Goal: Information Seeking & Learning: Learn about a topic

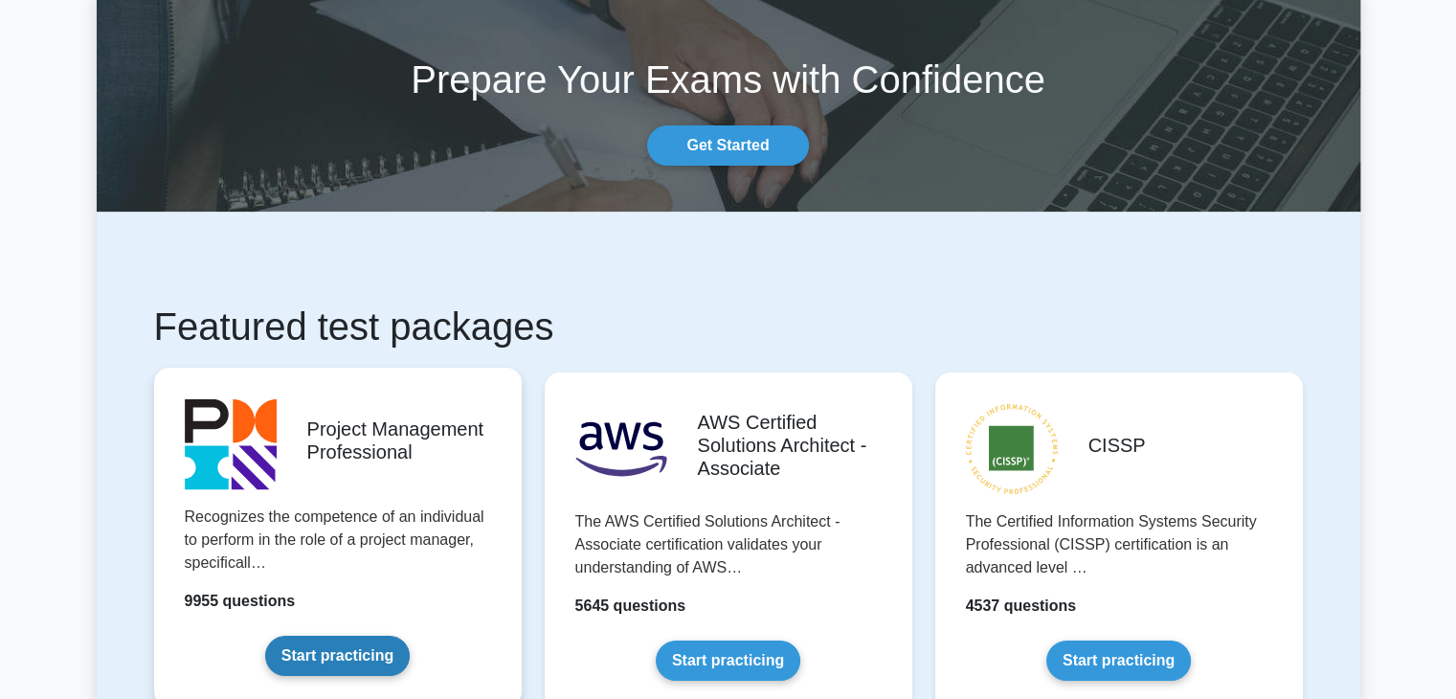
scroll to position [191, 0]
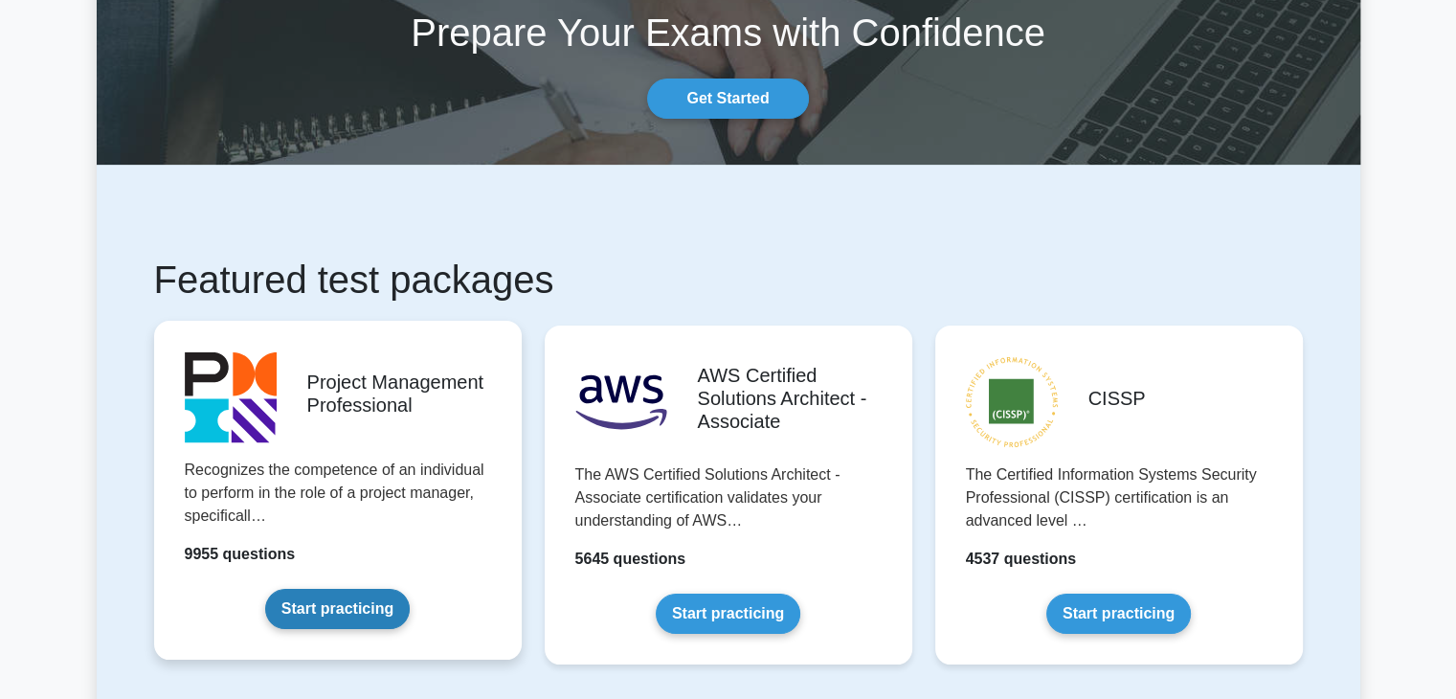
click at [344, 605] on link "Start practicing" at bounding box center [337, 609] width 145 height 40
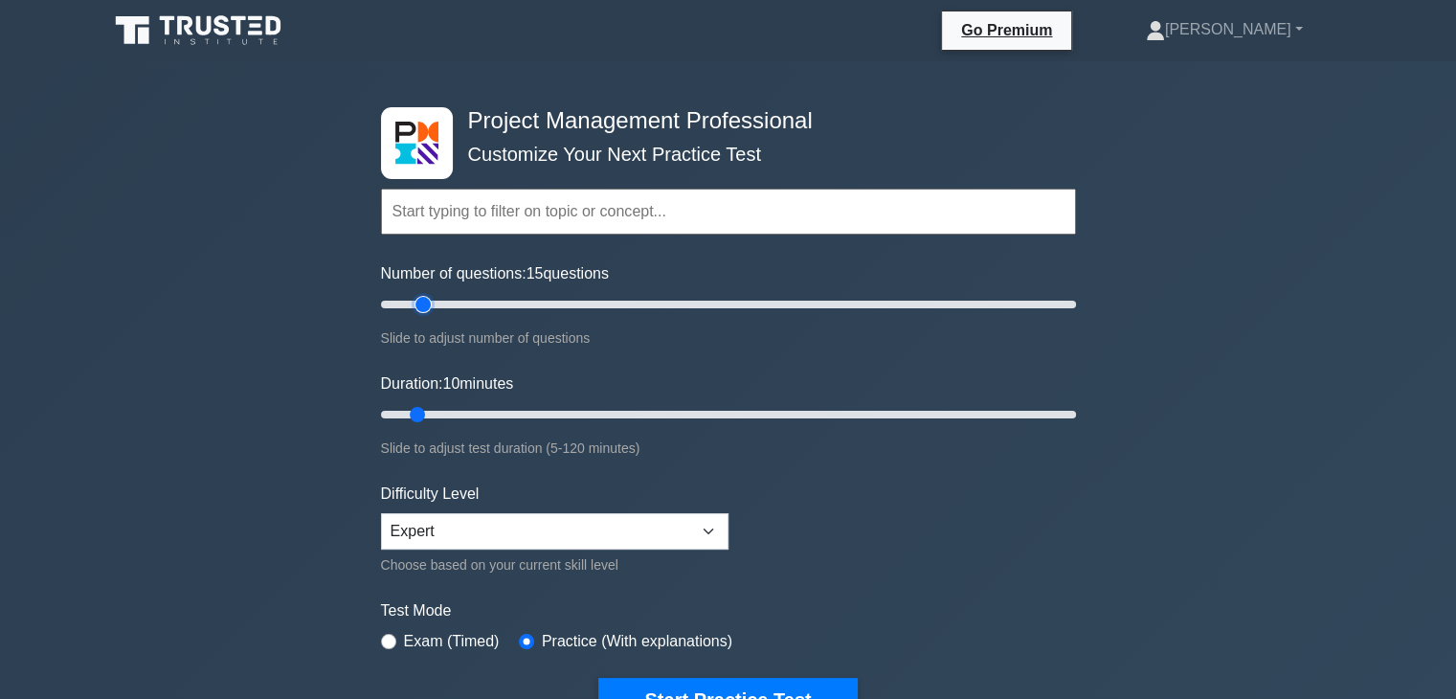
type input "15"
click at [426, 302] on input "Number of questions: 15 questions" at bounding box center [728, 304] width 695 height 23
click at [501, 410] on input "Duration: 25 minutes" at bounding box center [728, 414] width 695 height 23
type input "20"
click at [480, 410] on input "Duration: 25 minutes" at bounding box center [728, 414] width 695 height 23
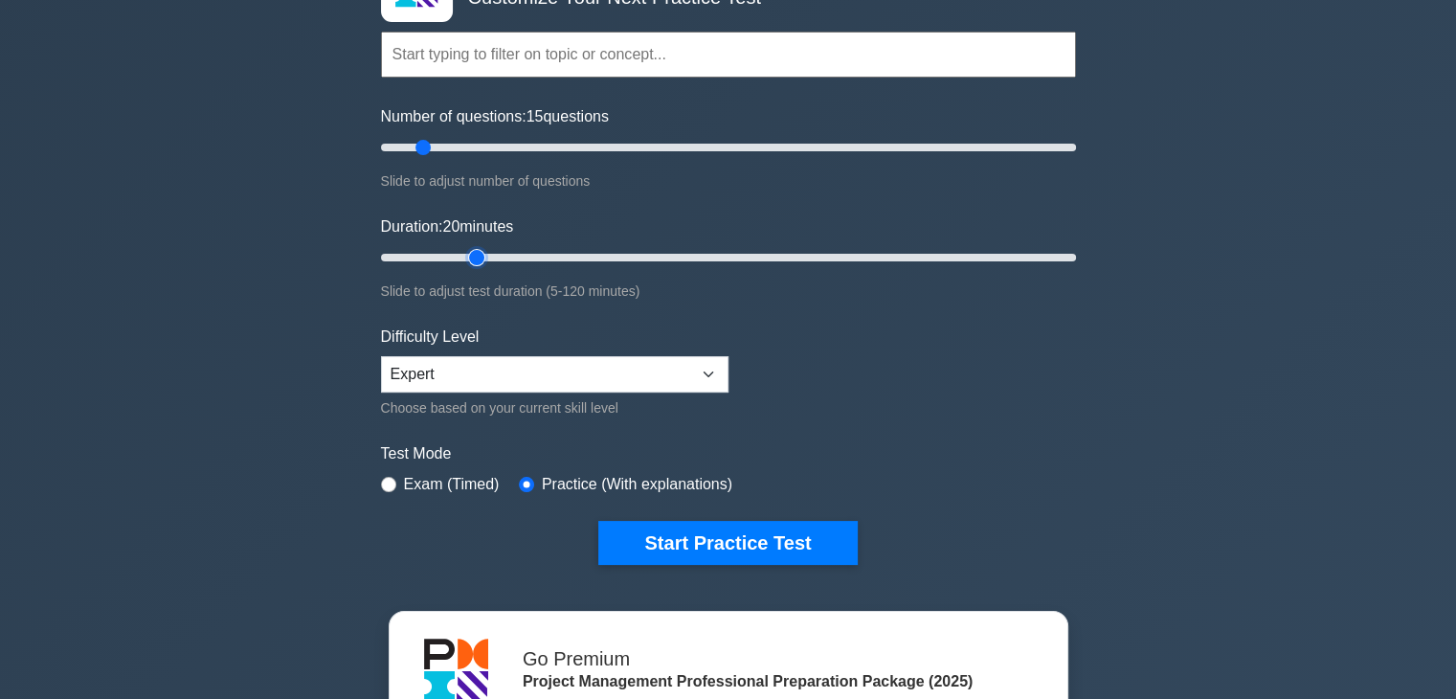
scroll to position [159, 0]
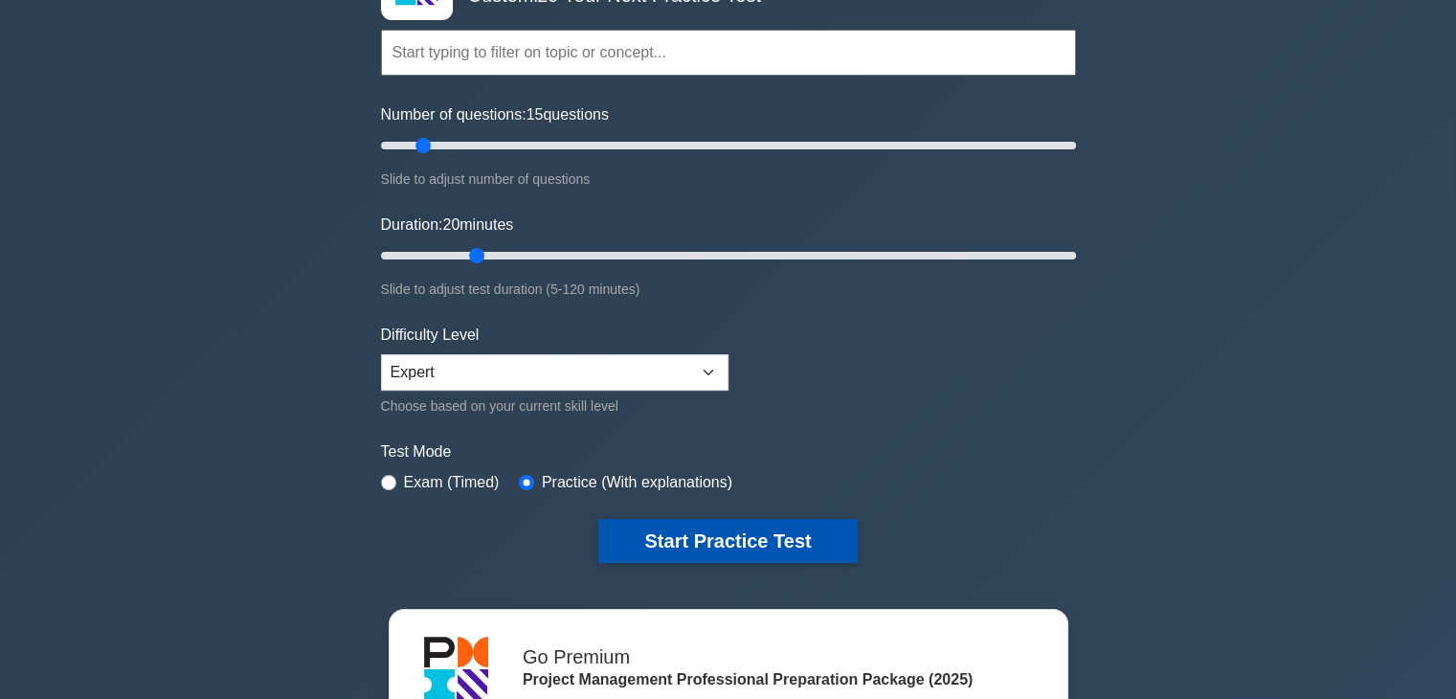
click at [676, 532] on button "Start Practice Test" at bounding box center [727, 541] width 258 height 44
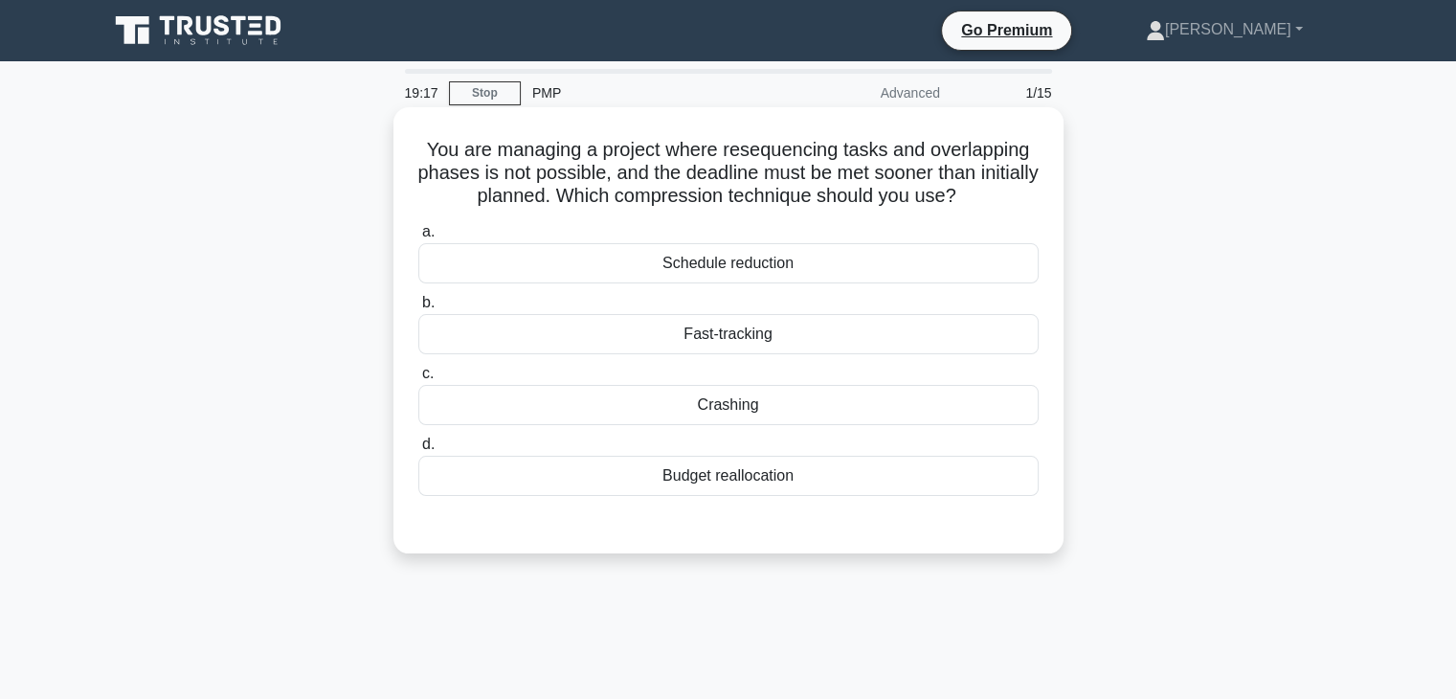
click at [727, 331] on div "Fast-tracking" at bounding box center [728, 334] width 620 height 40
click at [418, 309] on input "b. Fast-tracking" at bounding box center [418, 303] width 0 height 12
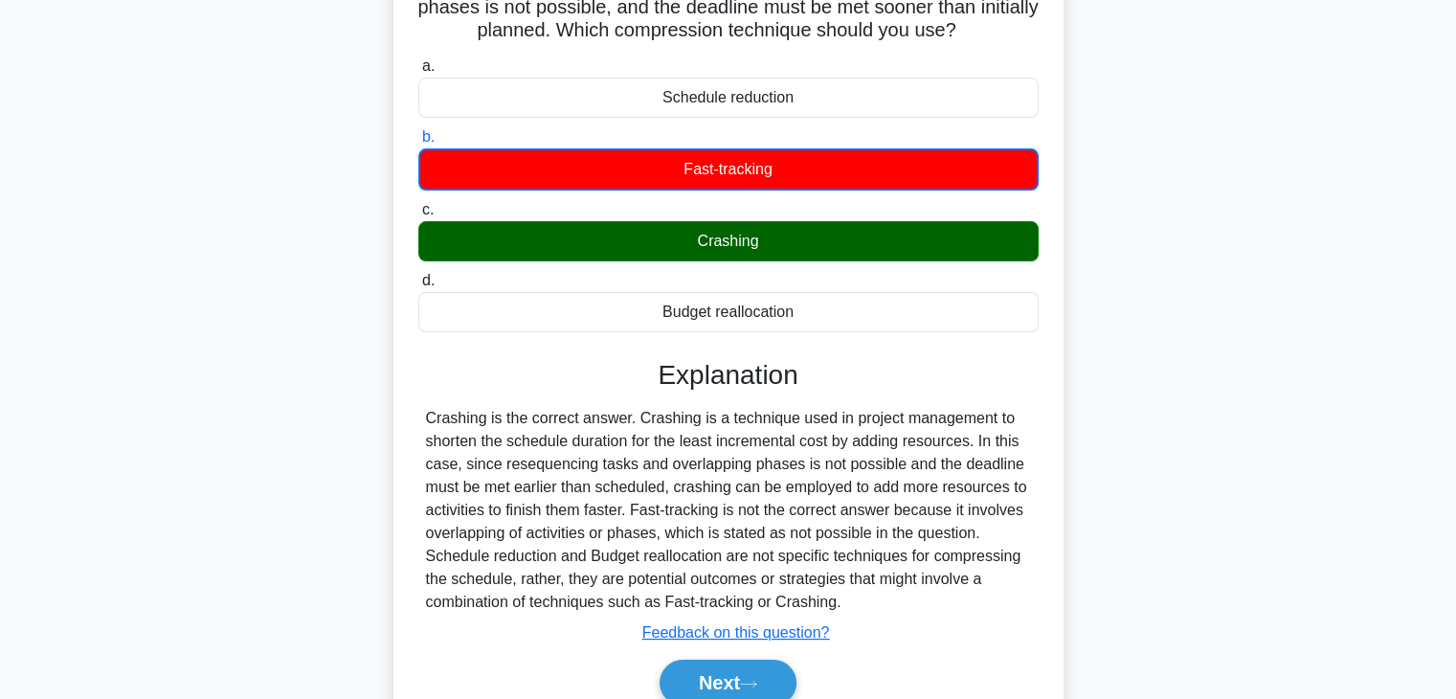
scroll to position [191, 0]
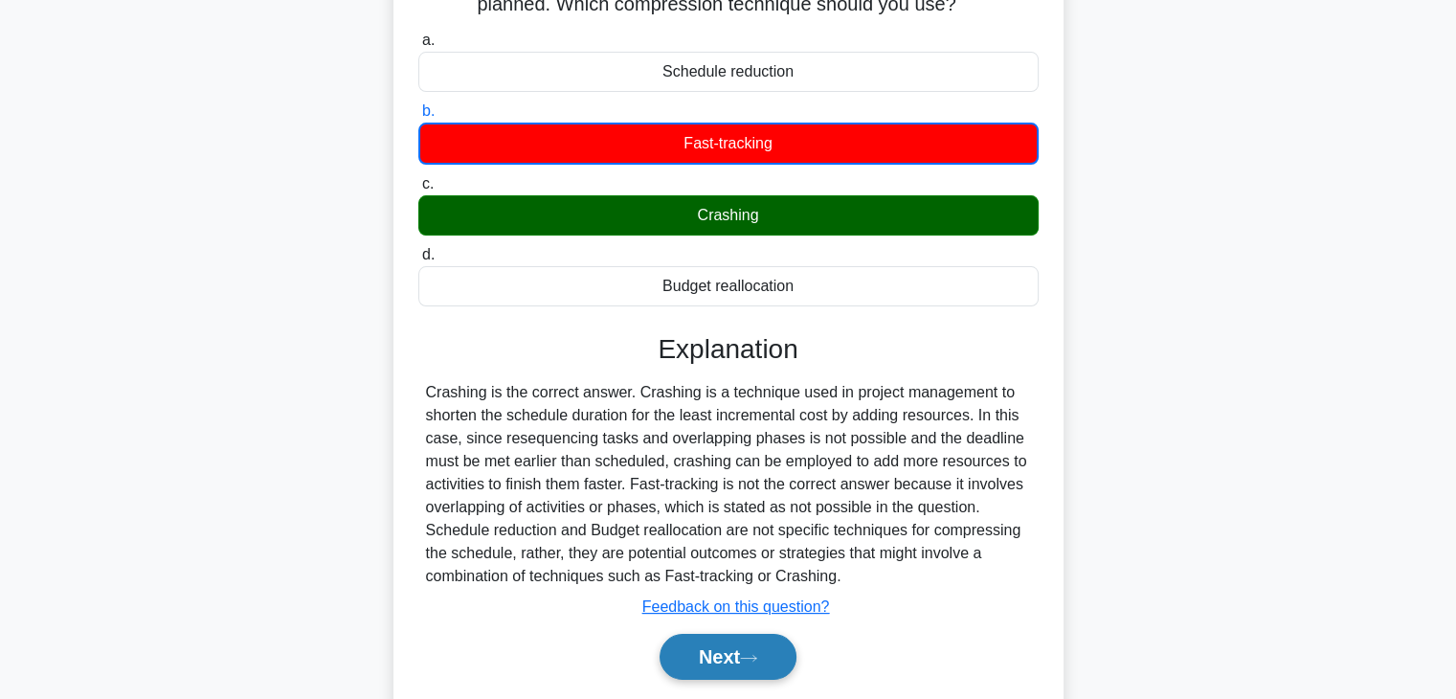
click at [756, 659] on icon at bounding box center [748, 658] width 17 height 11
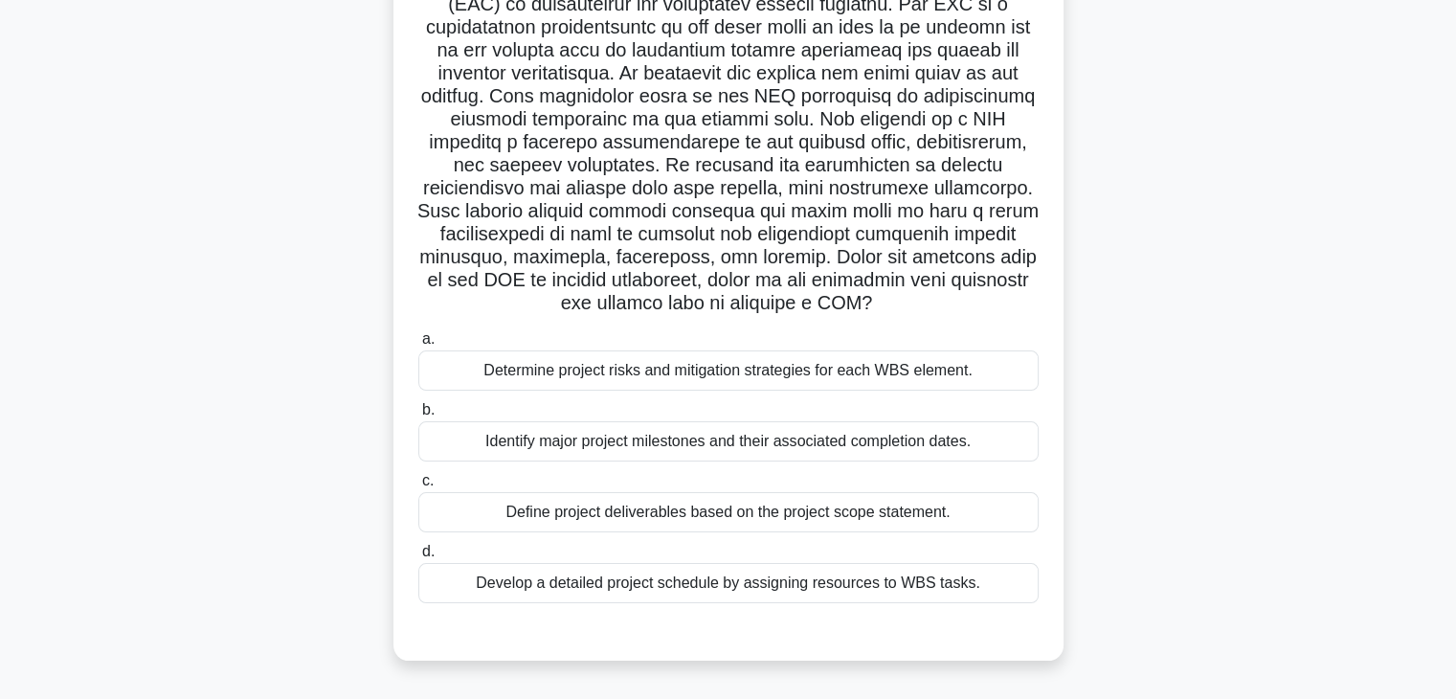
click at [553, 518] on div "Define project deliverables based on the project scope statement." at bounding box center [728, 512] width 620 height 40
click at [418, 487] on input "c. Define project deliverables based on the project scope statement." at bounding box center [418, 481] width 0 height 12
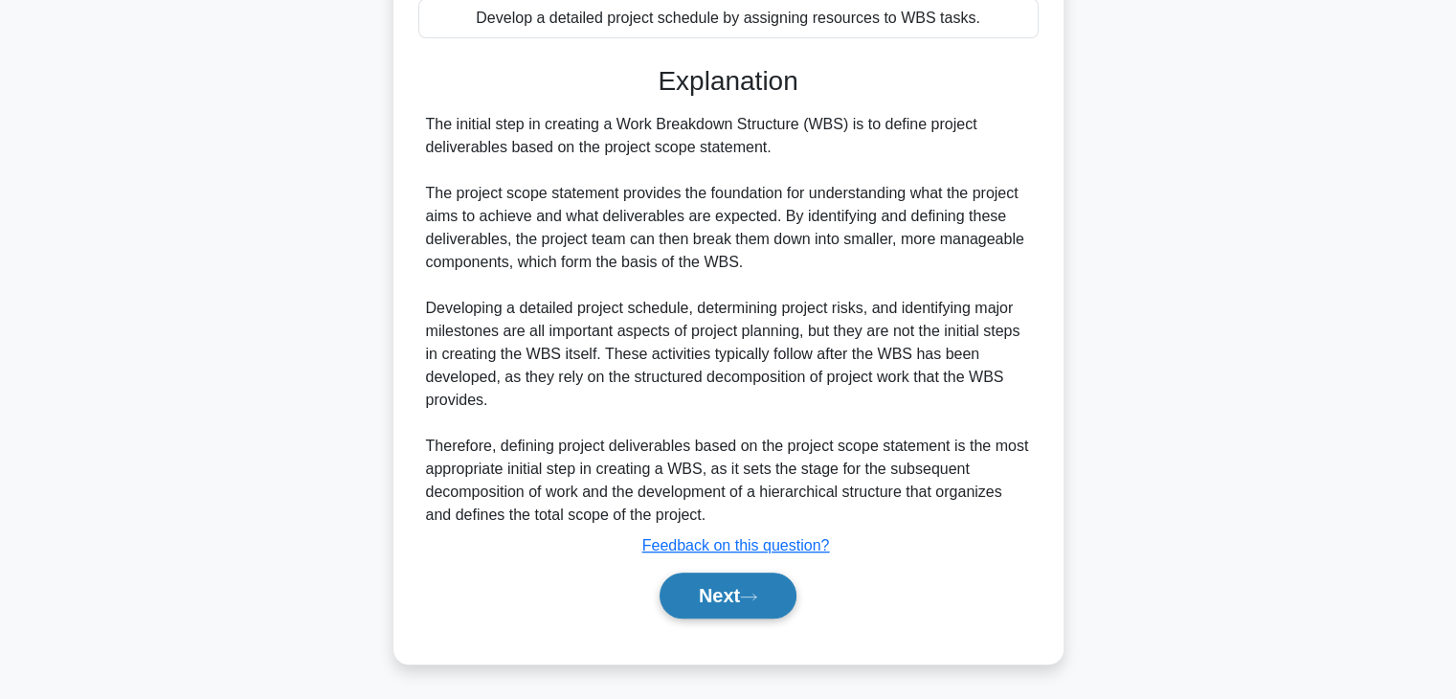
click at [735, 602] on button "Next" at bounding box center [728, 595] width 137 height 46
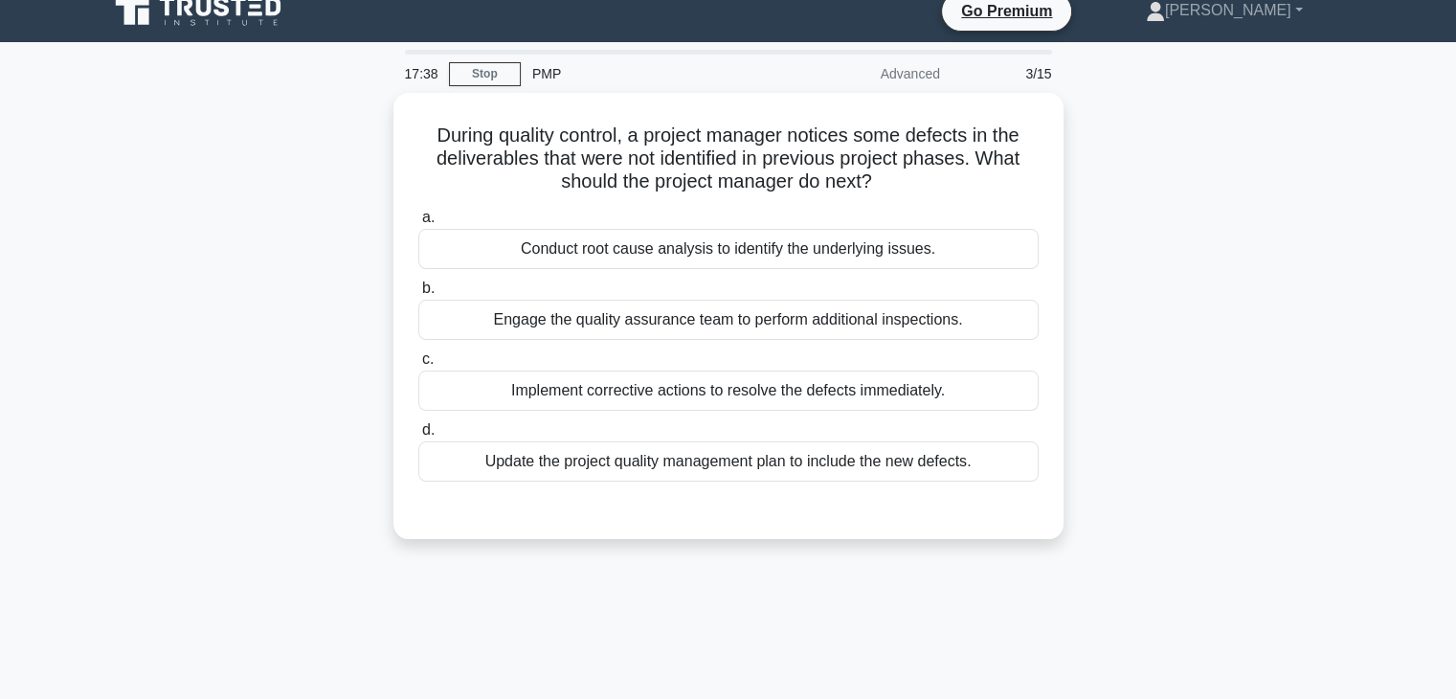
scroll to position [0, 0]
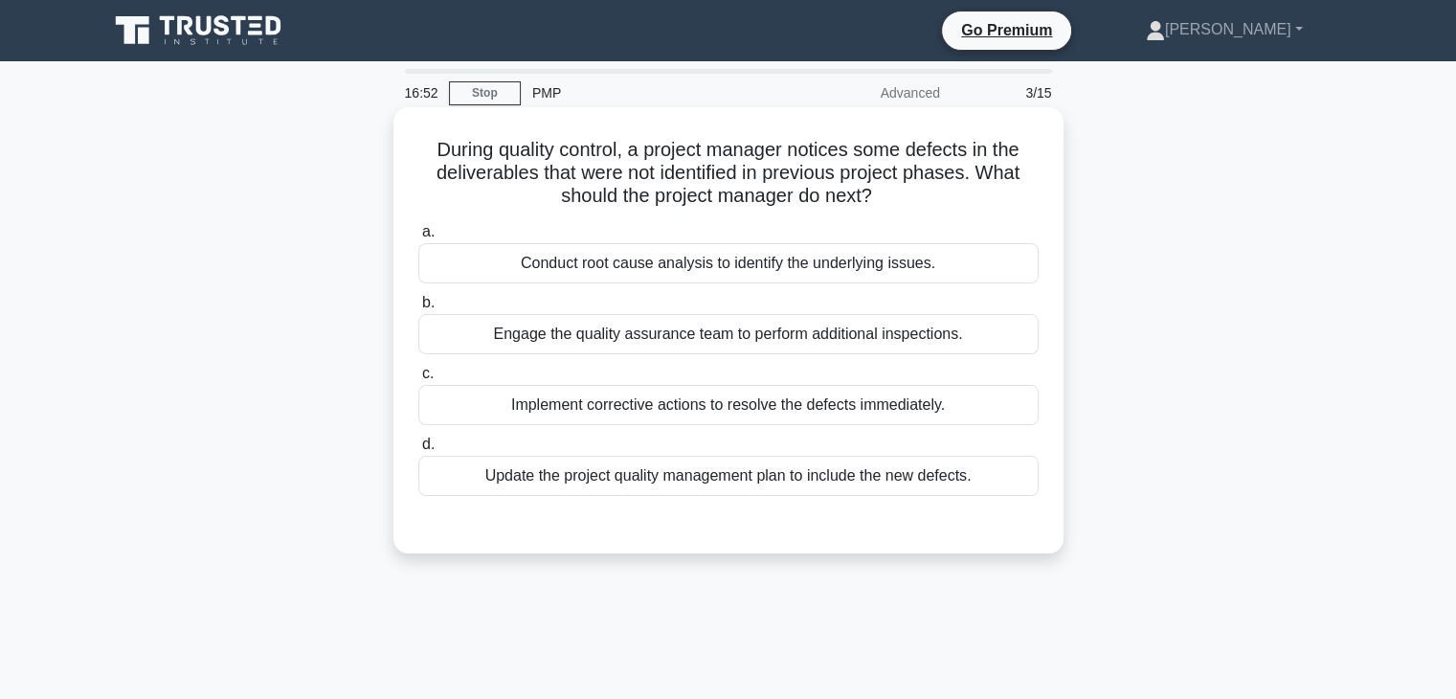
click at [603, 264] on div "Conduct root cause analysis to identify the underlying issues." at bounding box center [728, 263] width 620 height 40
click at [418, 238] on input "a. Conduct root cause analysis to identify the underlying issues." at bounding box center [418, 232] width 0 height 12
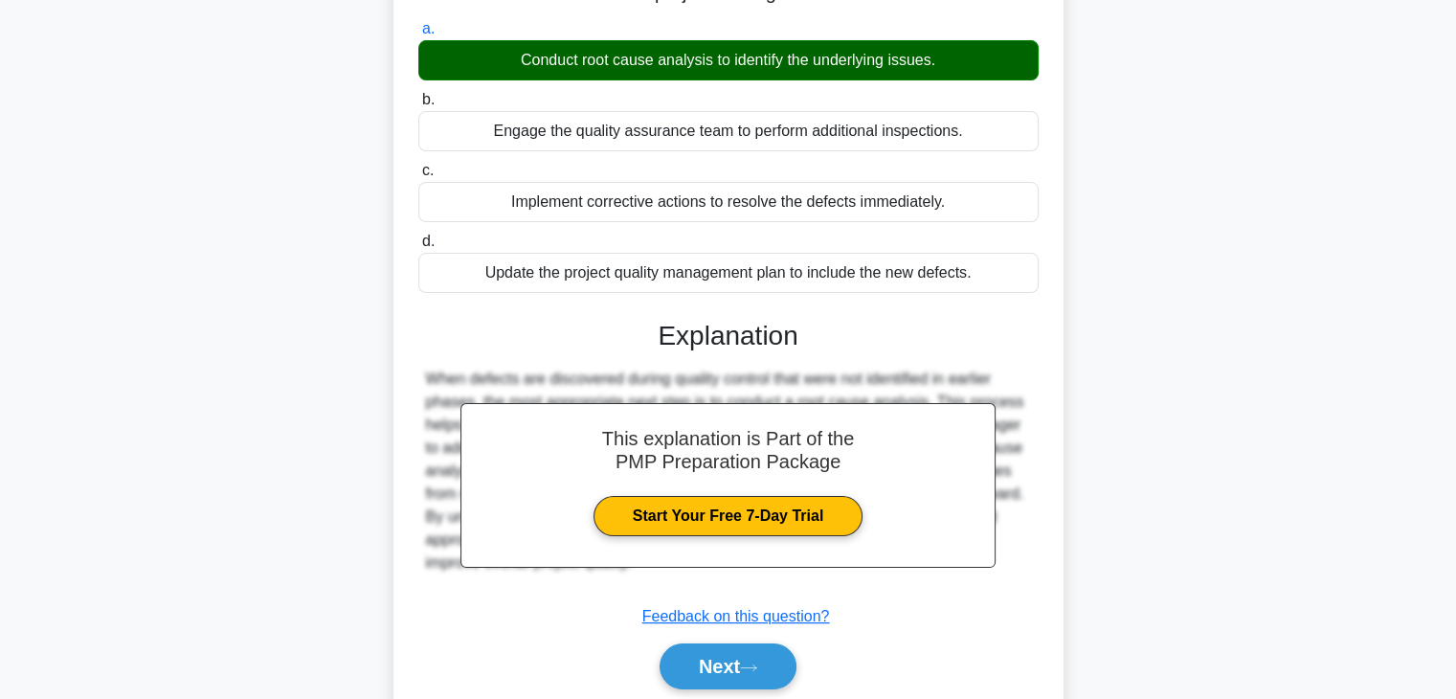
scroll to position [336, 0]
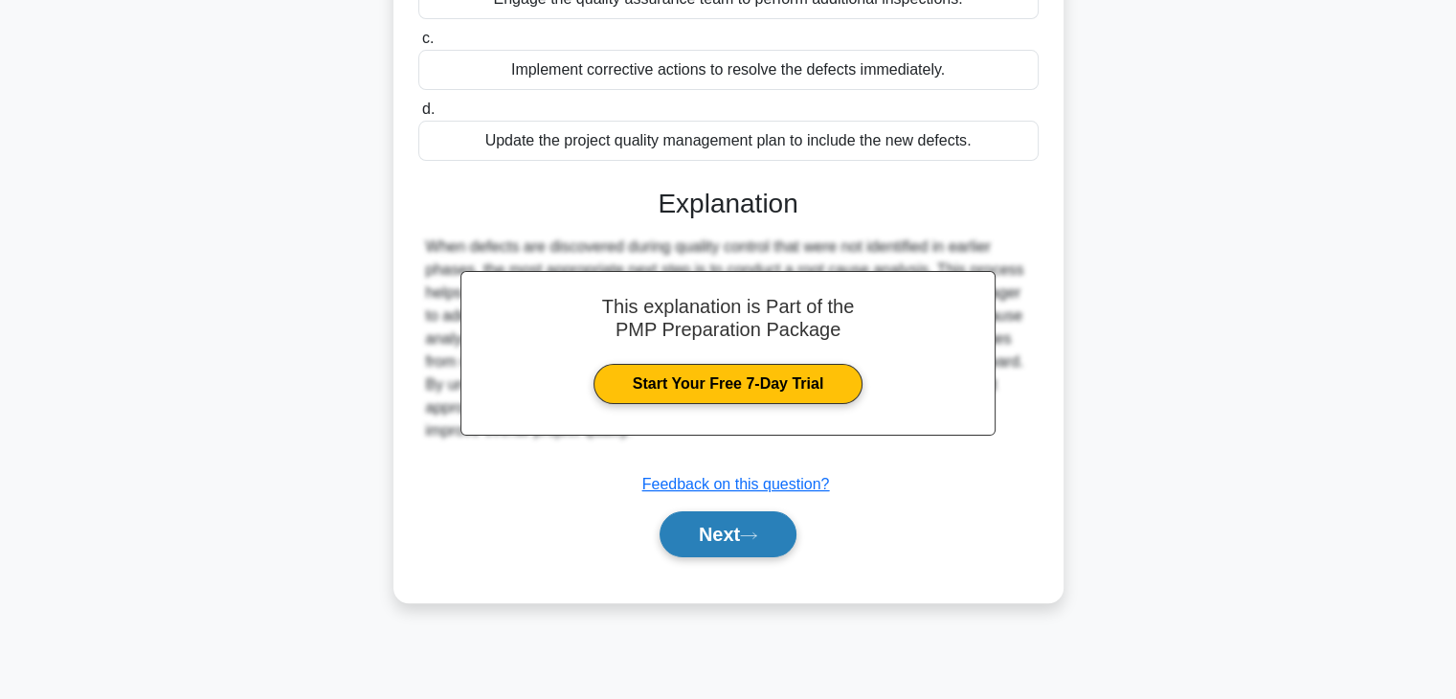
click at [757, 533] on icon at bounding box center [748, 535] width 17 height 11
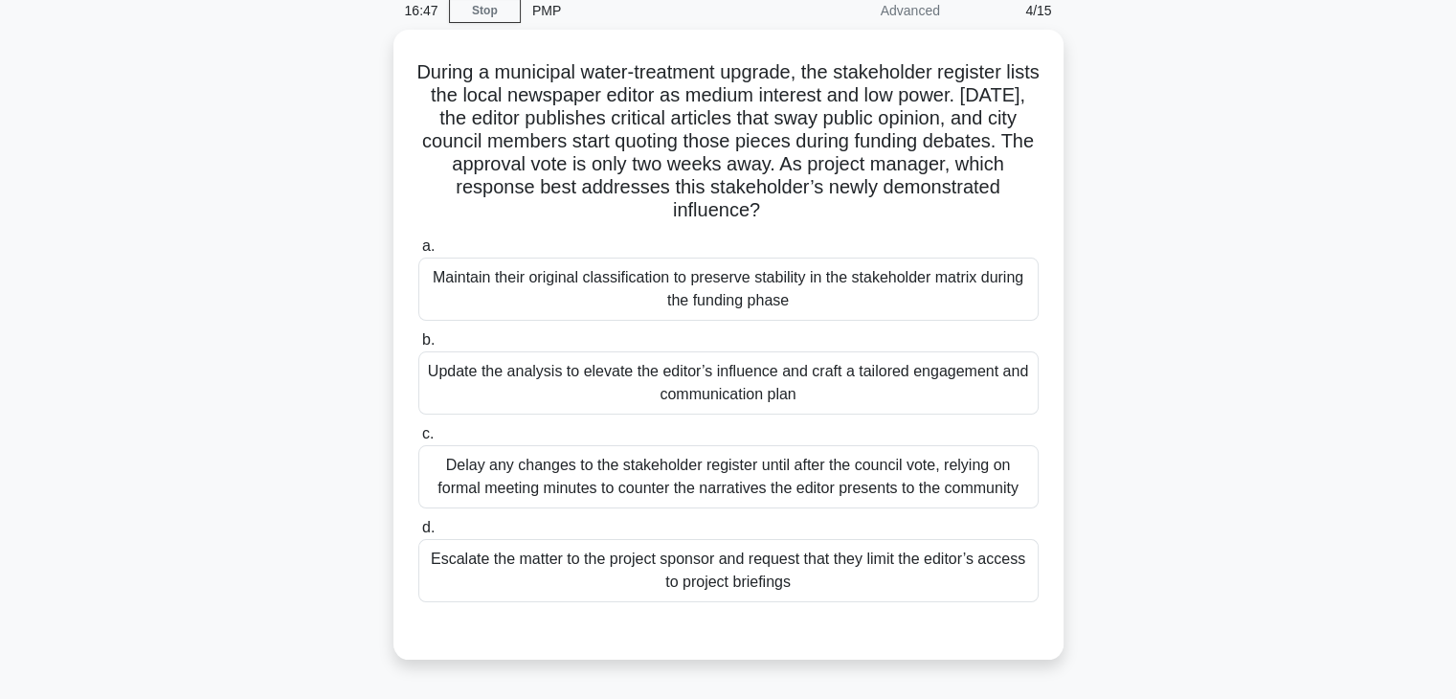
scroll to position [49, 0]
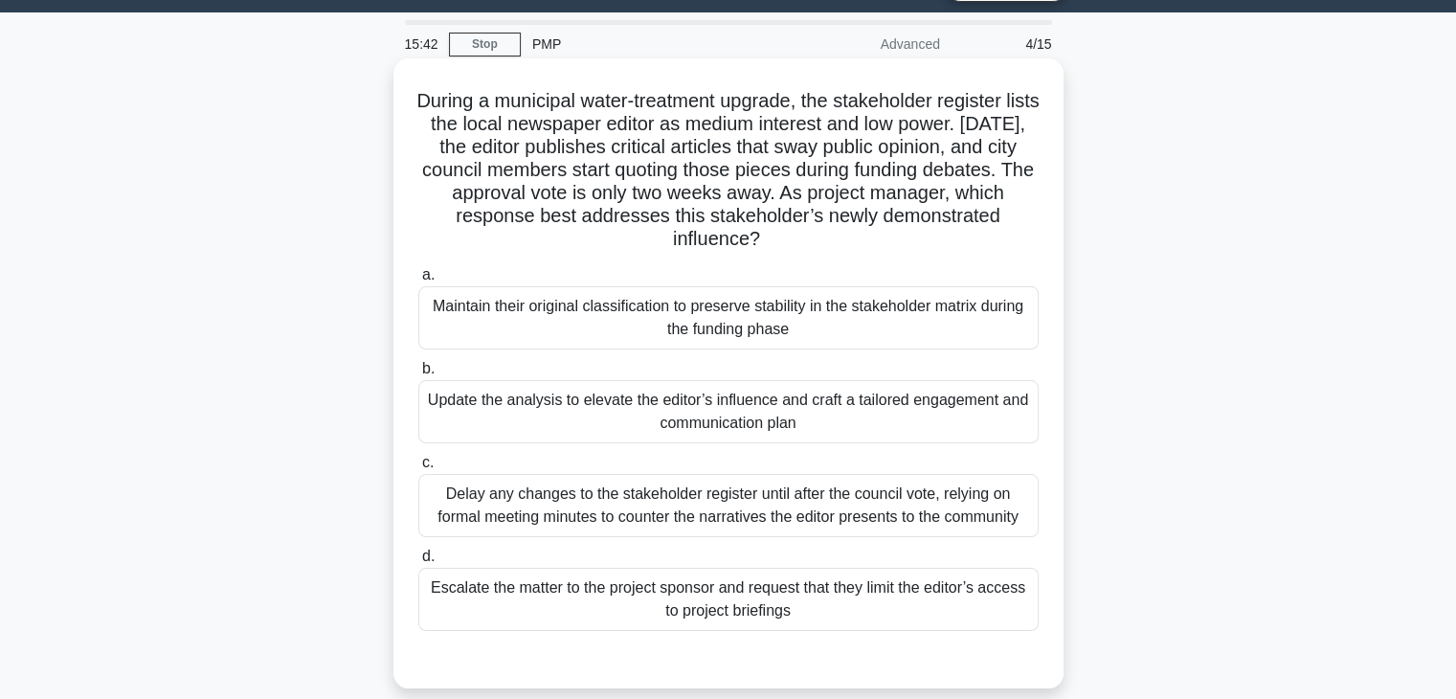
click at [852, 409] on div "Update the analysis to elevate the editor’s influence and craft a tailored enga…" at bounding box center [728, 411] width 620 height 63
click at [418, 375] on input "b. Update the analysis to elevate the editor’s influence and craft a tailored e…" at bounding box center [418, 369] width 0 height 12
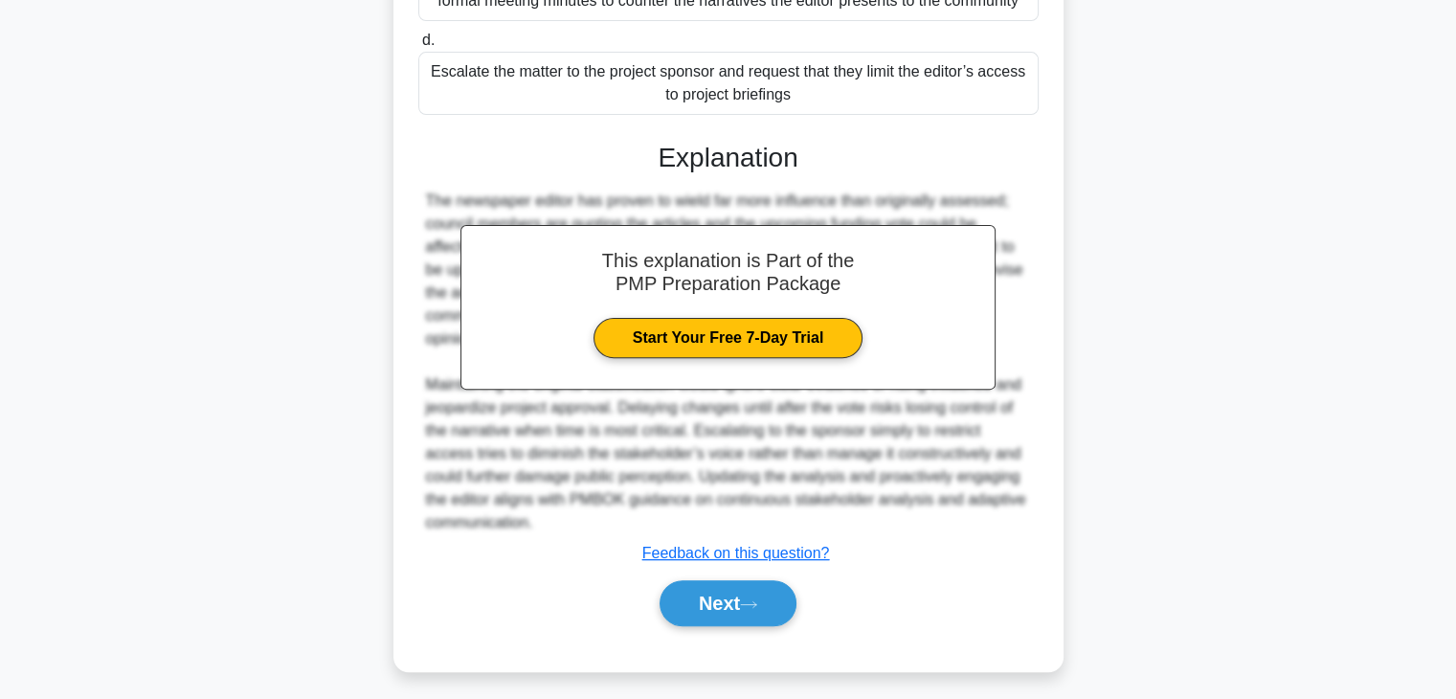
scroll to position [572, 0]
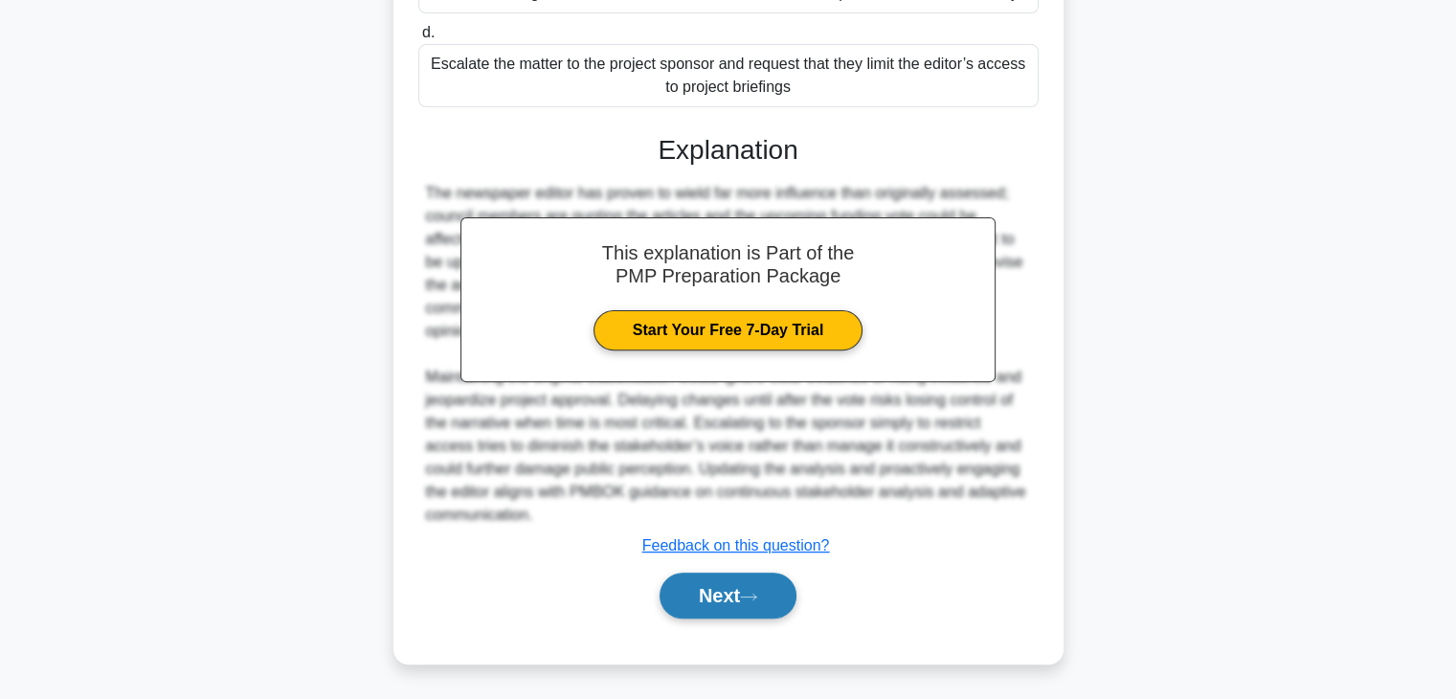
click at [735, 596] on button "Next" at bounding box center [728, 595] width 137 height 46
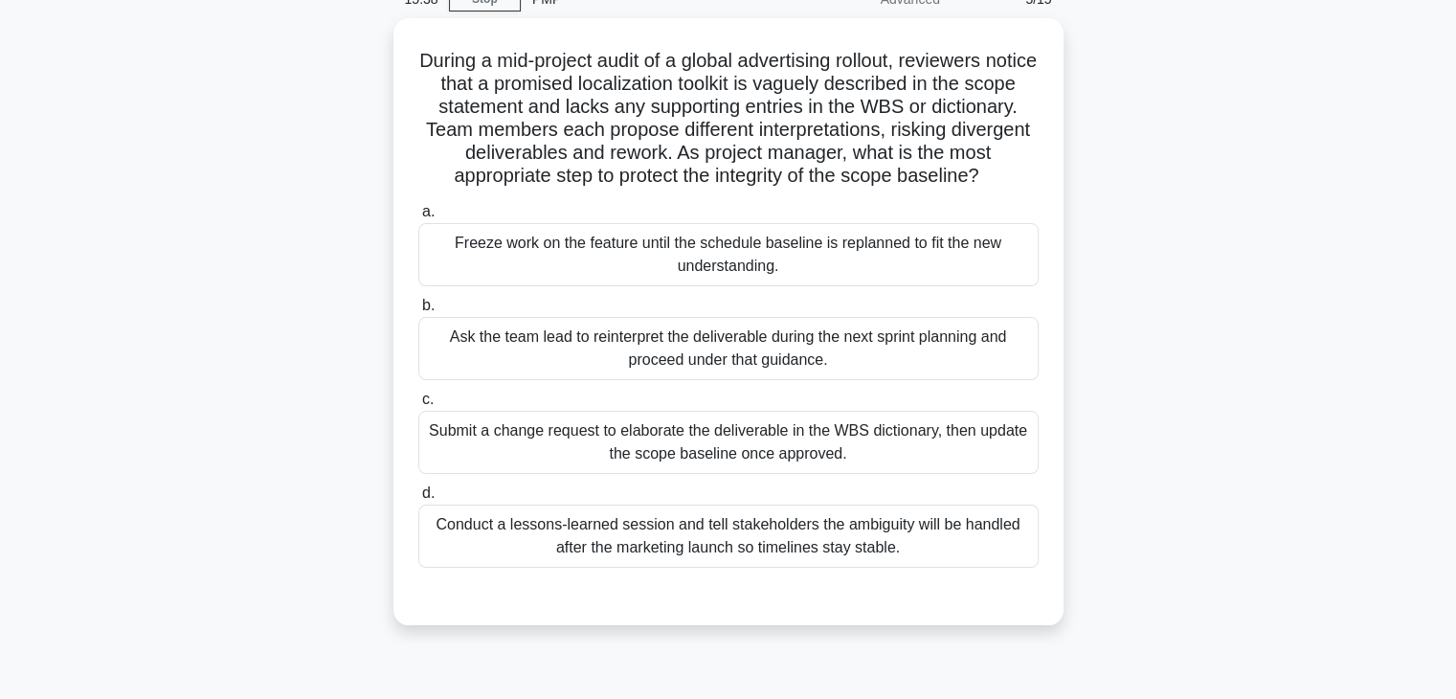
scroll to position [80, 0]
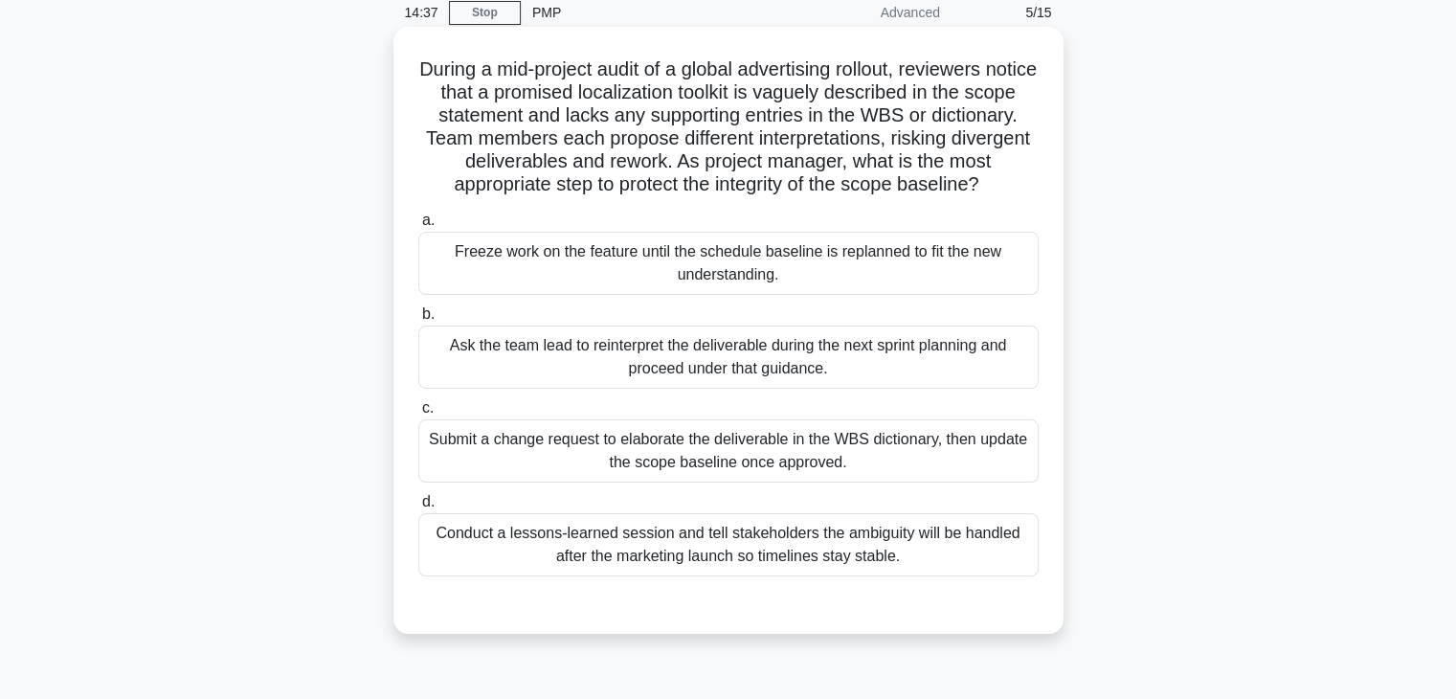
click at [879, 464] on div "Submit a change request to elaborate the deliverable in the WBS dictionary, the…" at bounding box center [728, 450] width 620 height 63
click at [418, 415] on input "c. Submit a change request to elaborate the deliverable in the WBS dictionary, …" at bounding box center [418, 408] width 0 height 12
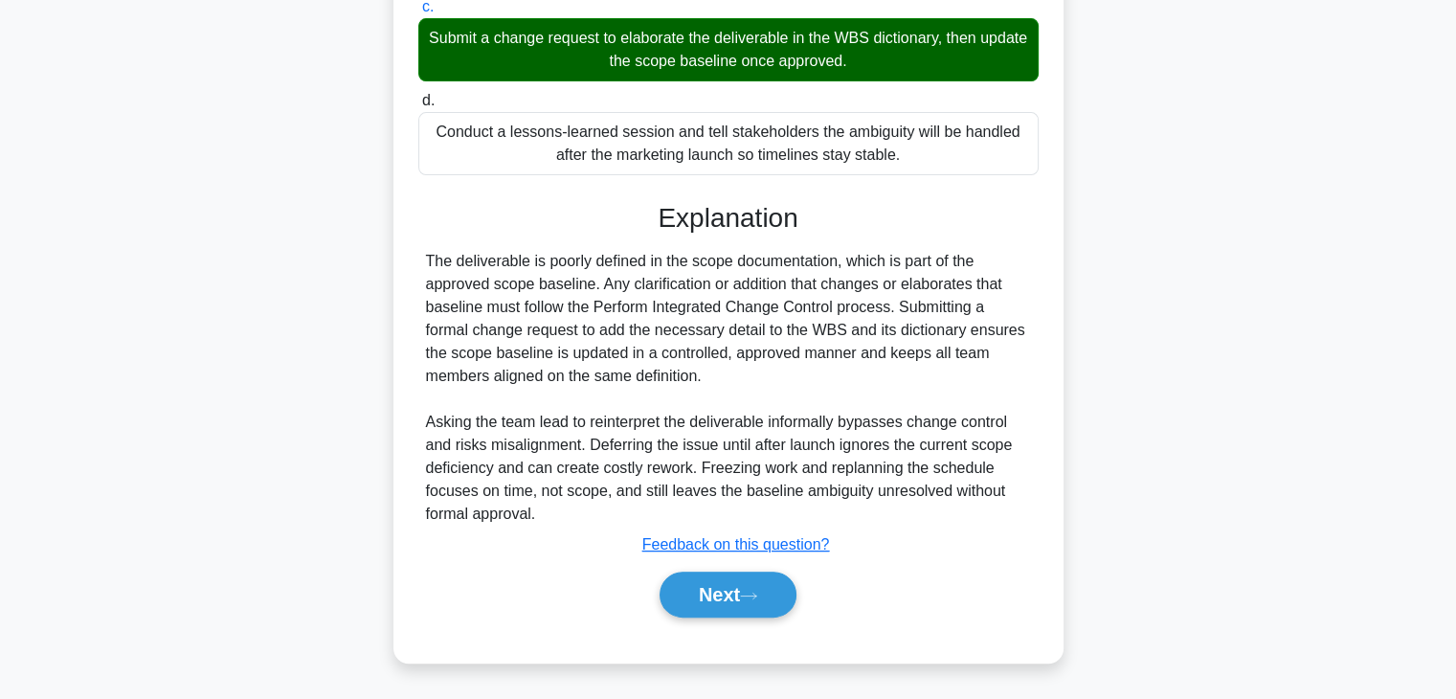
scroll to position [504, 0]
click at [748, 594] on icon at bounding box center [748, 596] width 17 height 11
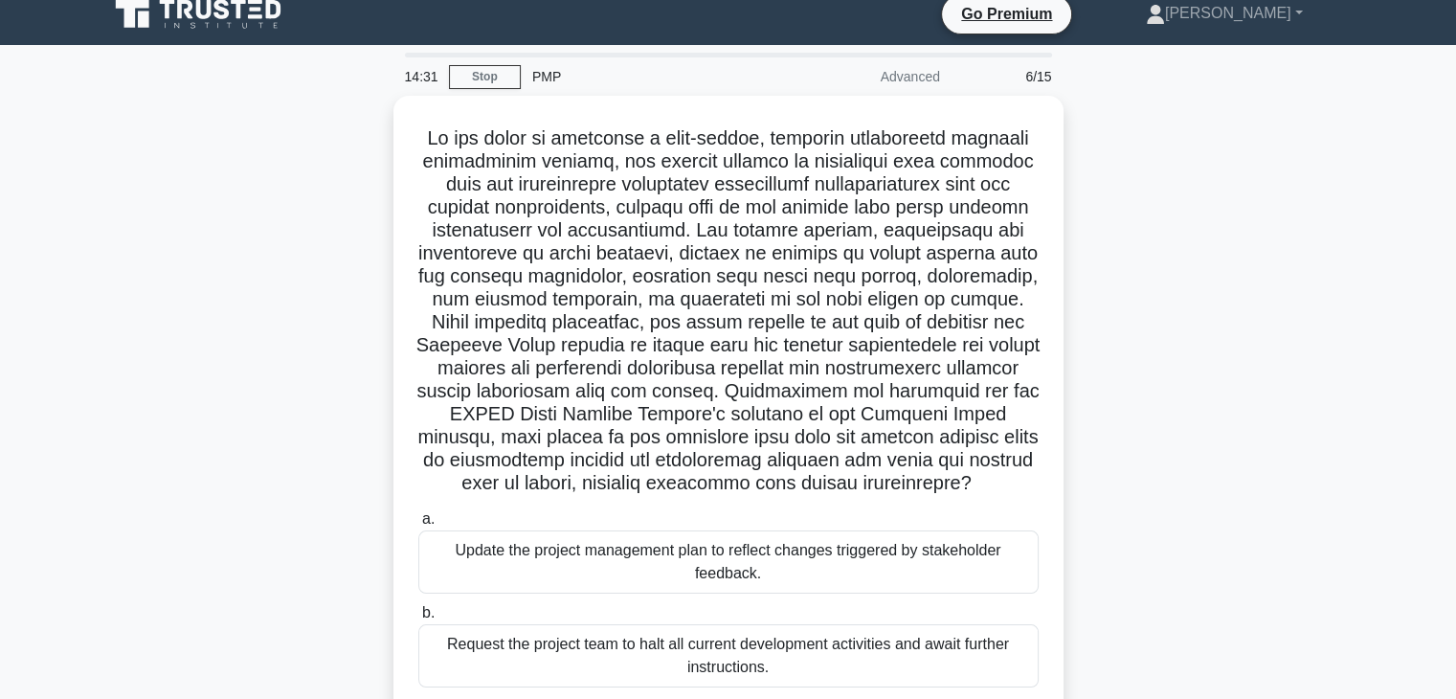
scroll to position [0, 0]
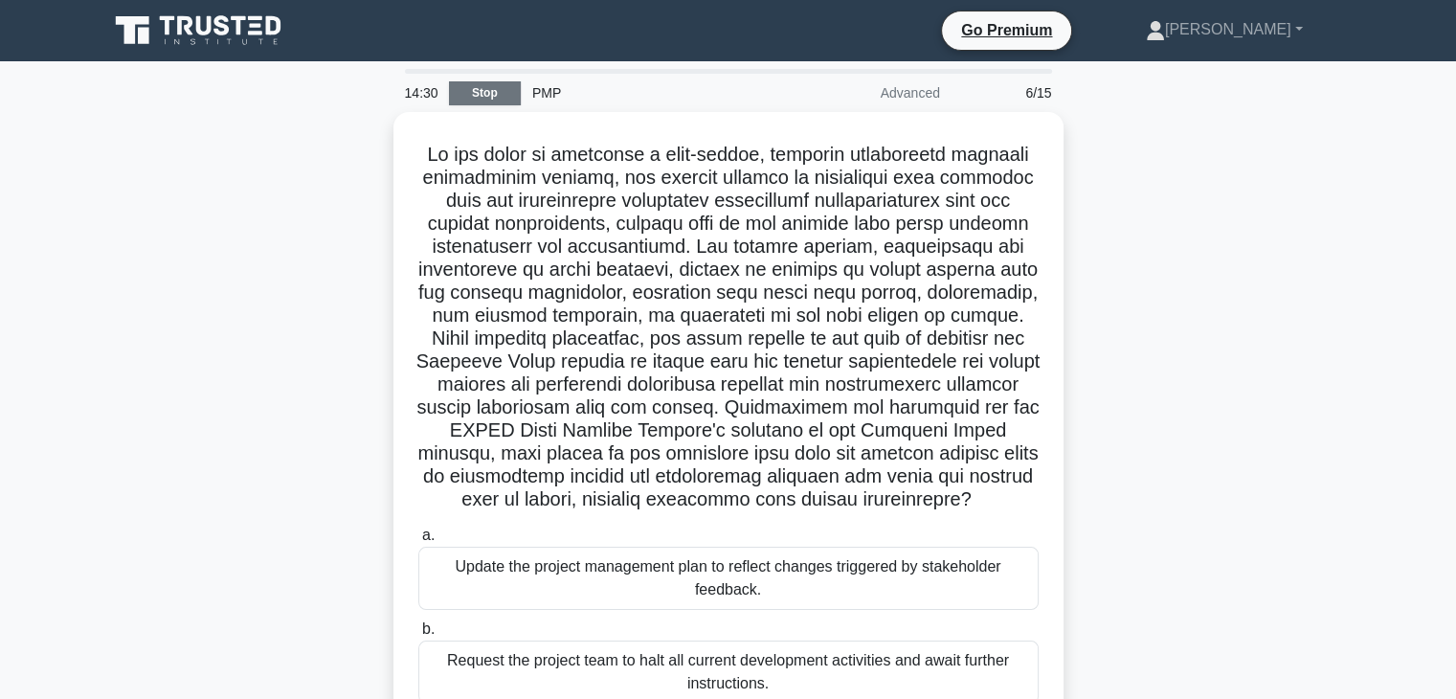
click at [488, 90] on link "Stop" at bounding box center [485, 93] width 72 height 24
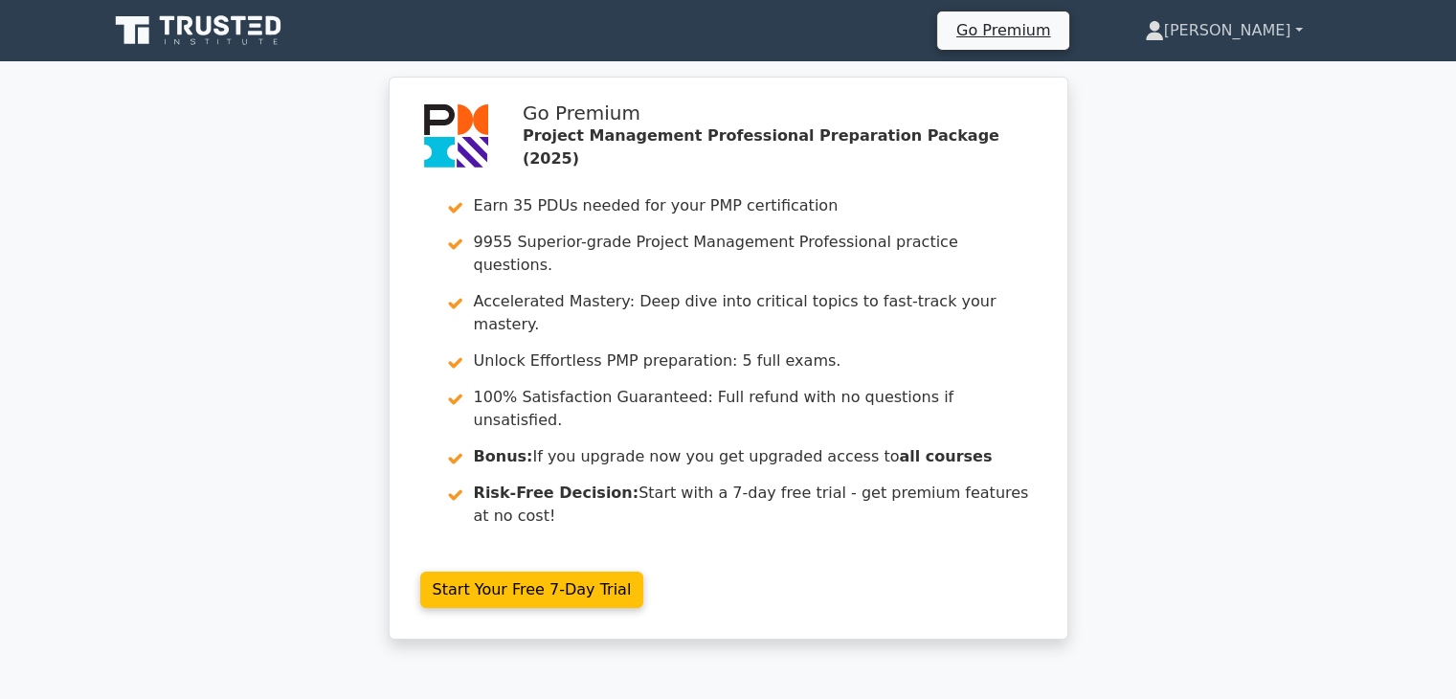
click at [1266, 16] on link "[PERSON_NAME]" at bounding box center [1224, 30] width 250 height 38
click at [1230, 74] on link "Profile" at bounding box center [1175, 75] width 151 height 31
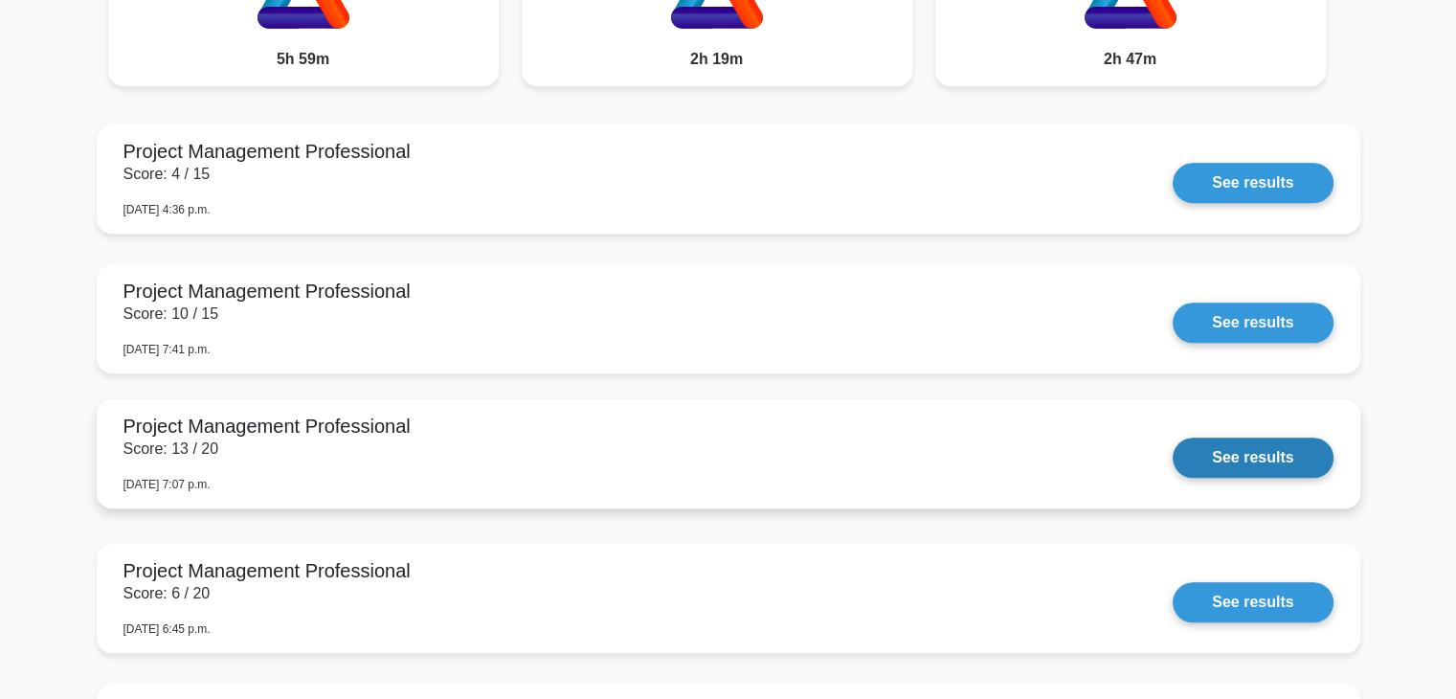
scroll to position [1659, 0]
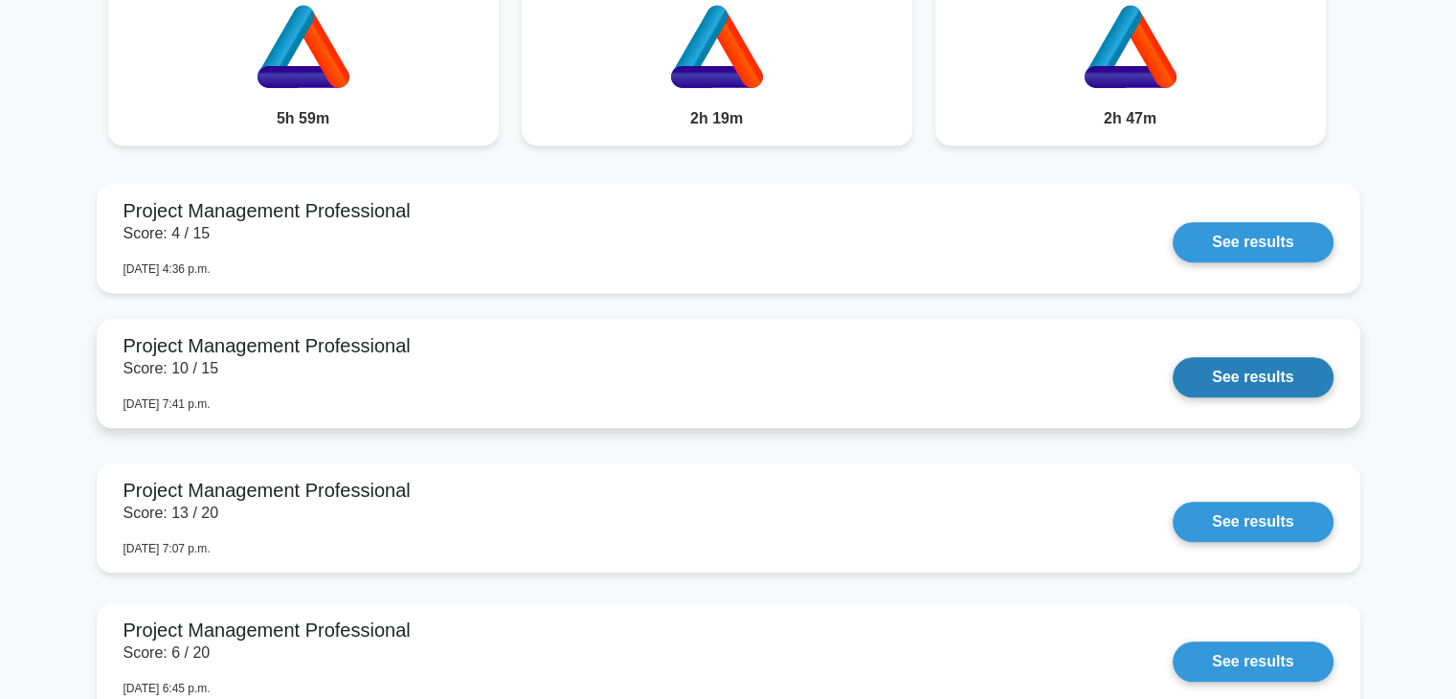
click at [1273, 376] on link "See results" at bounding box center [1253, 377] width 160 height 40
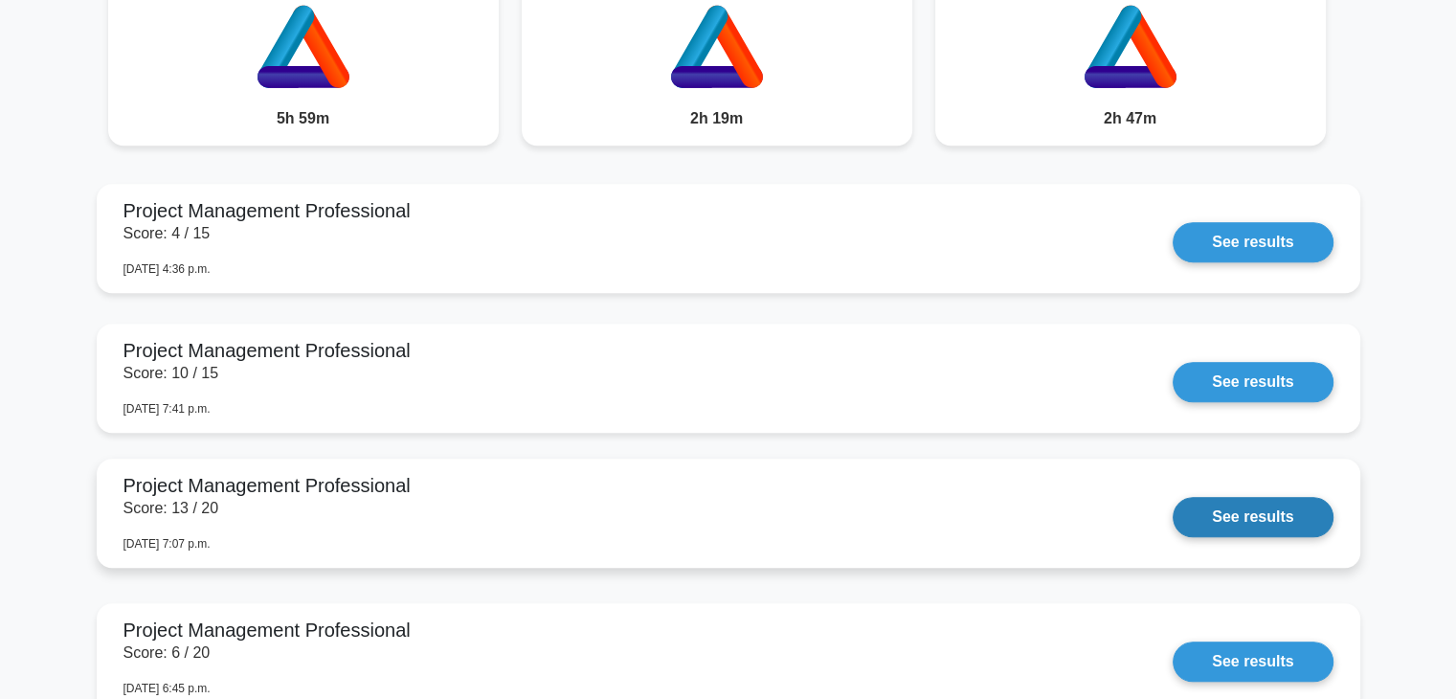
click at [1173, 500] on link "See results" at bounding box center [1253, 517] width 160 height 40
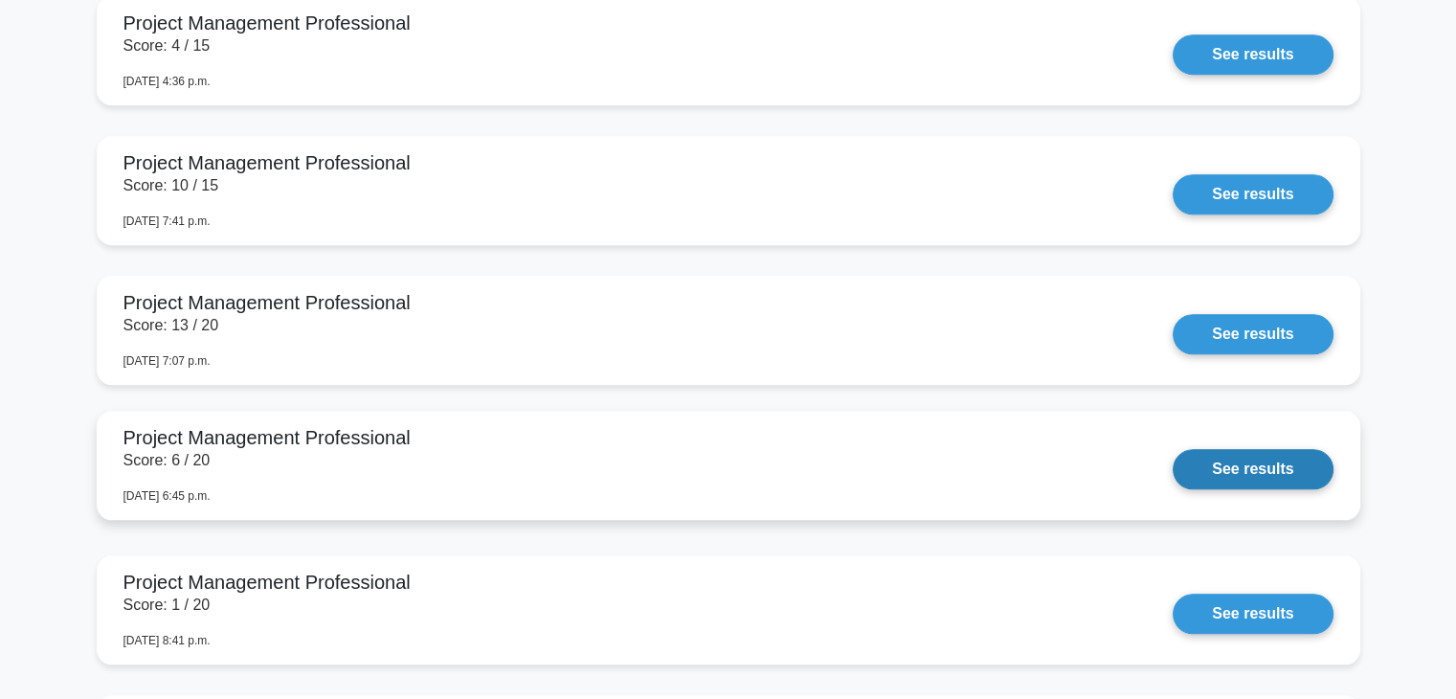
scroll to position [1850, 0]
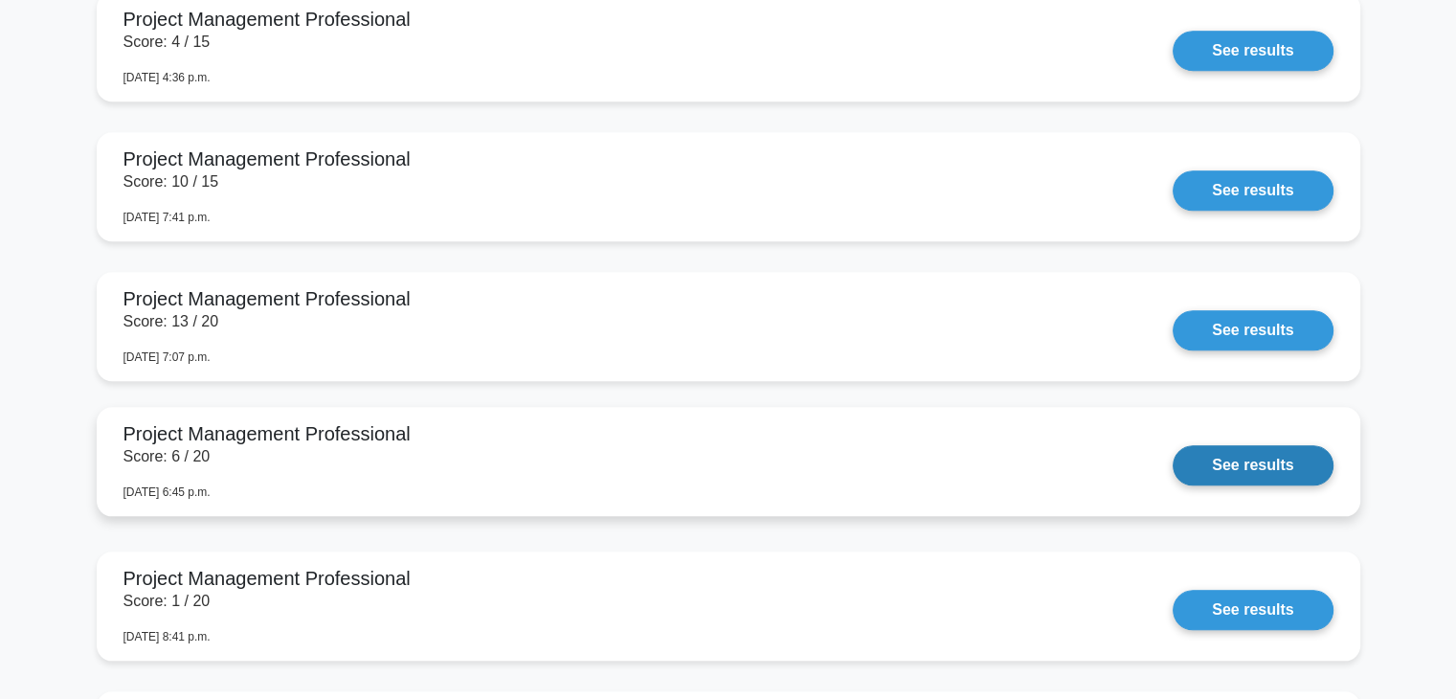
click at [1281, 470] on link "See results" at bounding box center [1253, 465] width 160 height 40
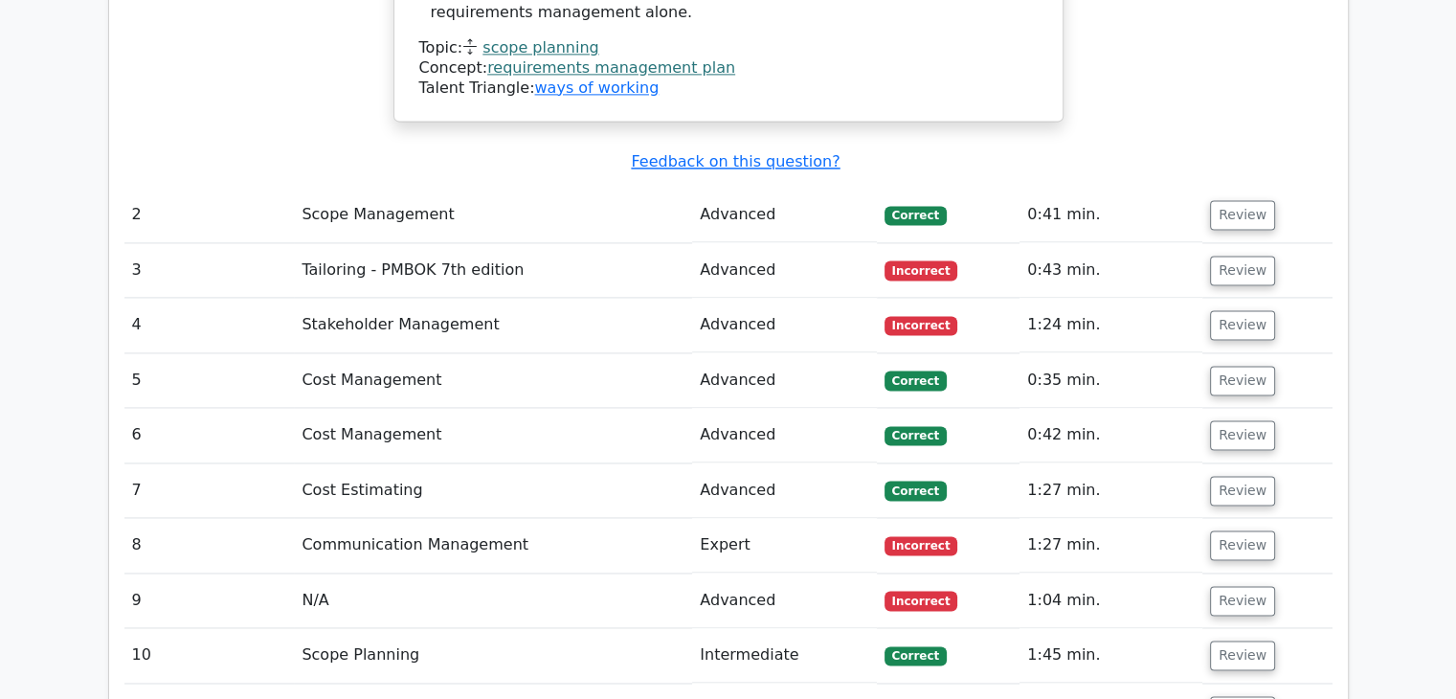
scroll to position [2872, 0]
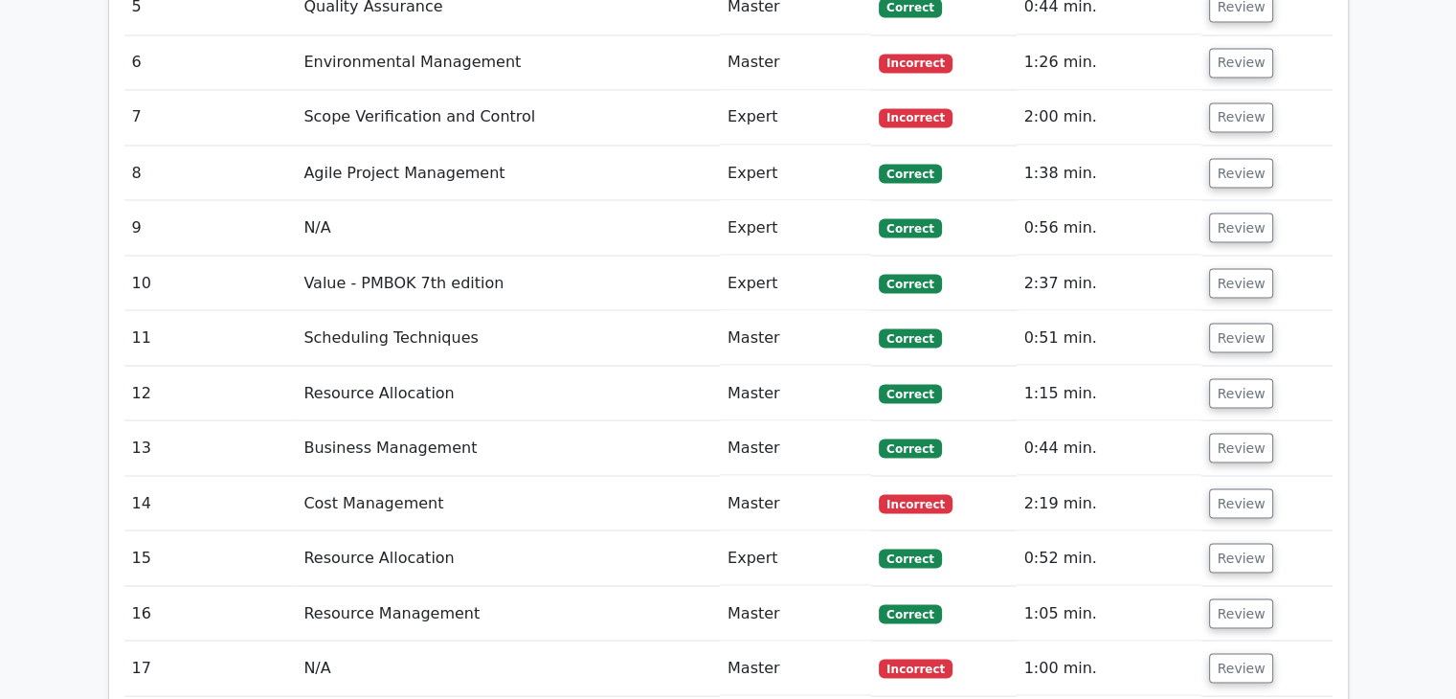
scroll to position [3509, 0]
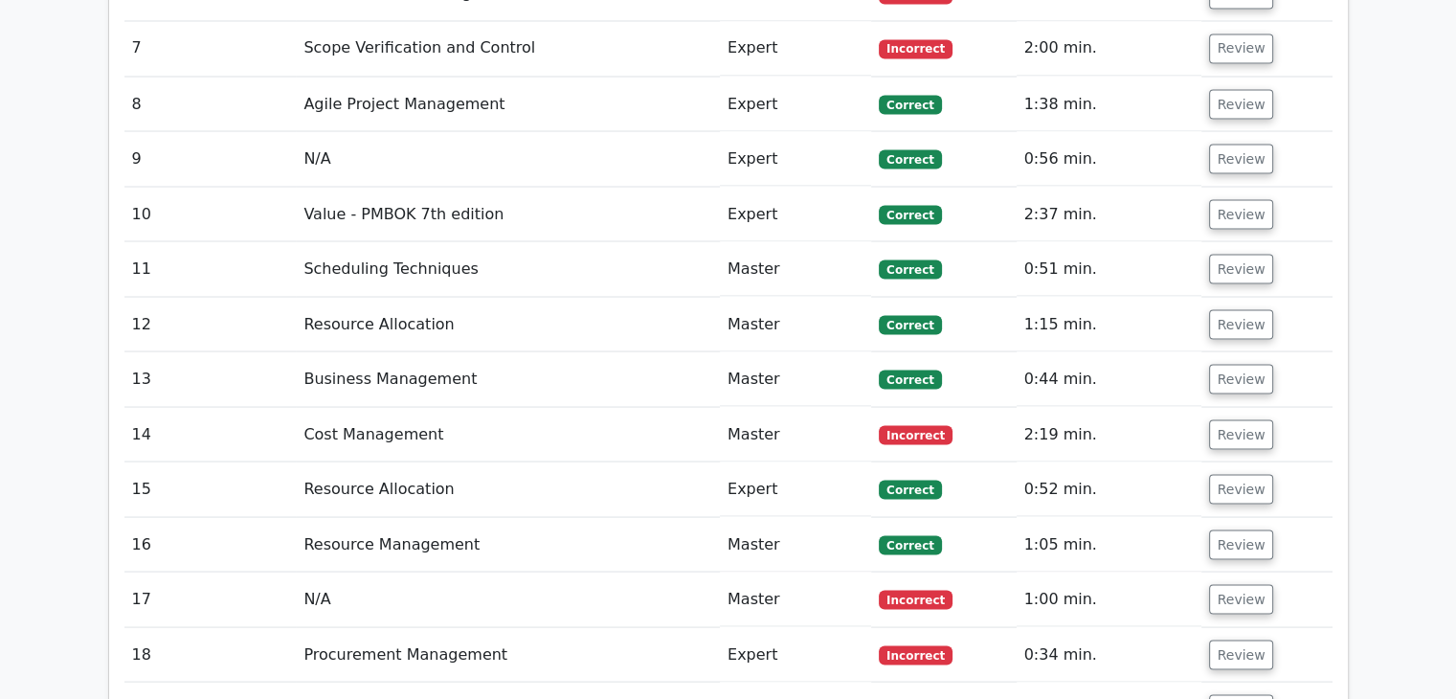
scroll to position [3733, 0]
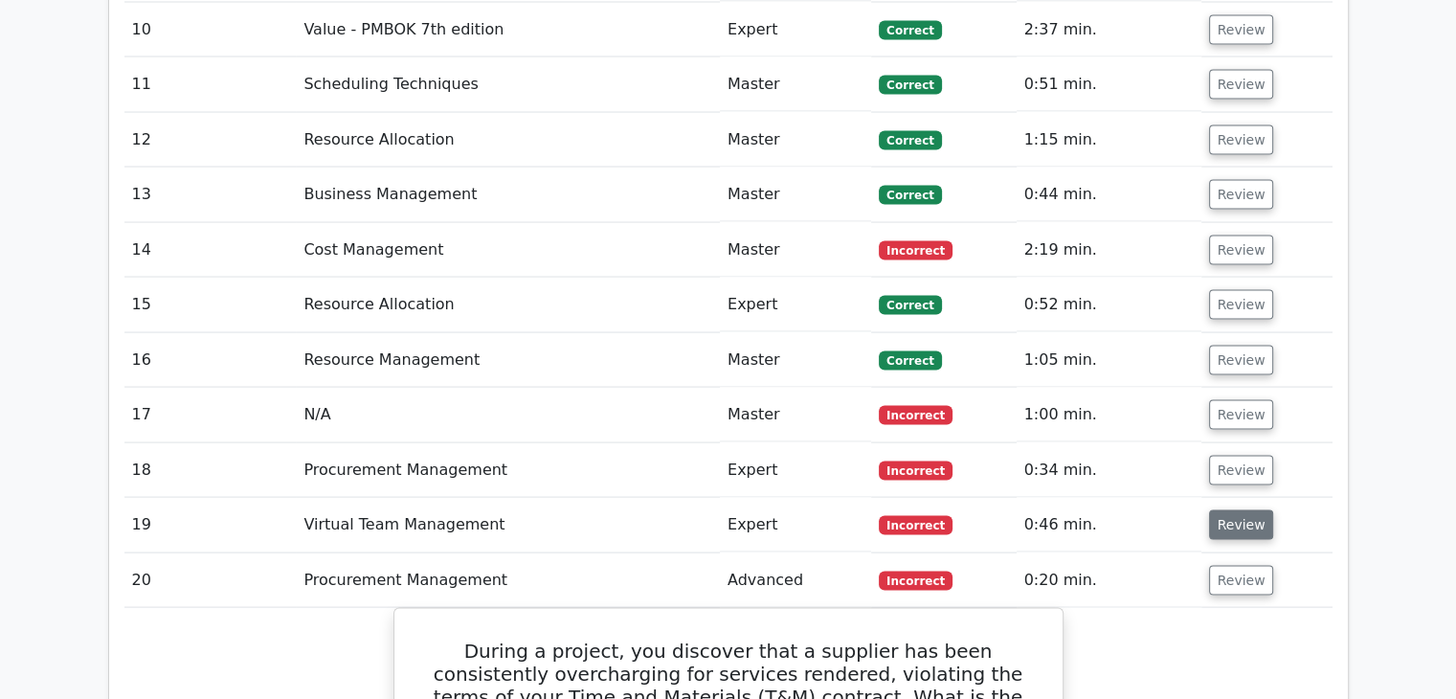
click at [1236, 510] on button "Review" at bounding box center [1241, 525] width 65 height 30
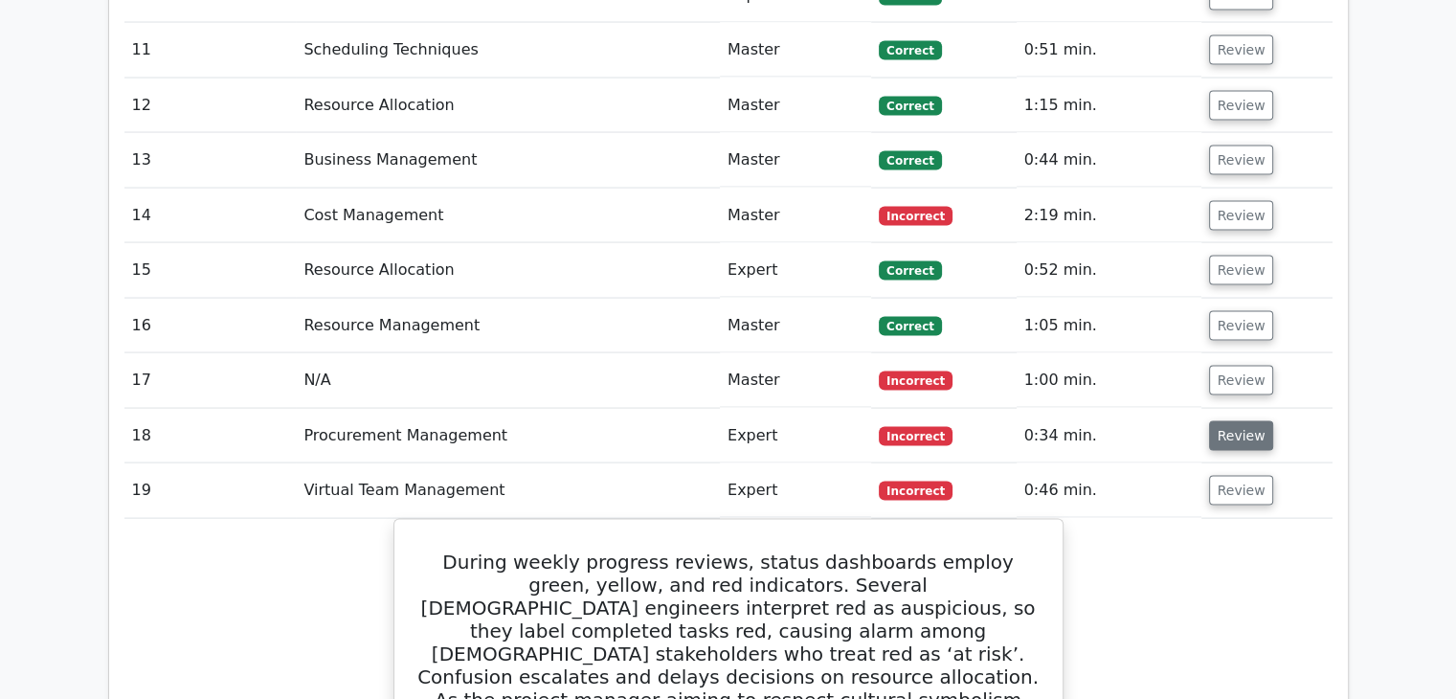
scroll to position [3765, 0]
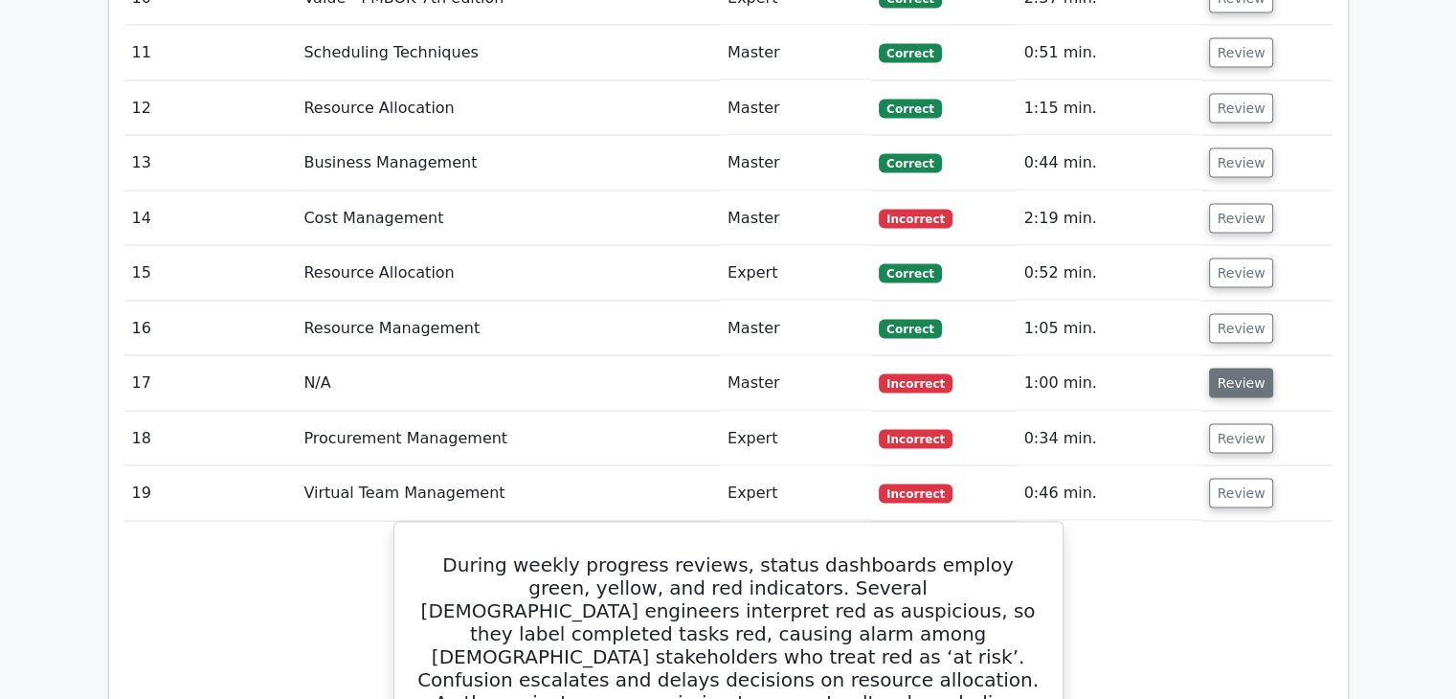
click at [1219, 369] on button "Review" at bounding box center [1241, 384] width 65 height 30
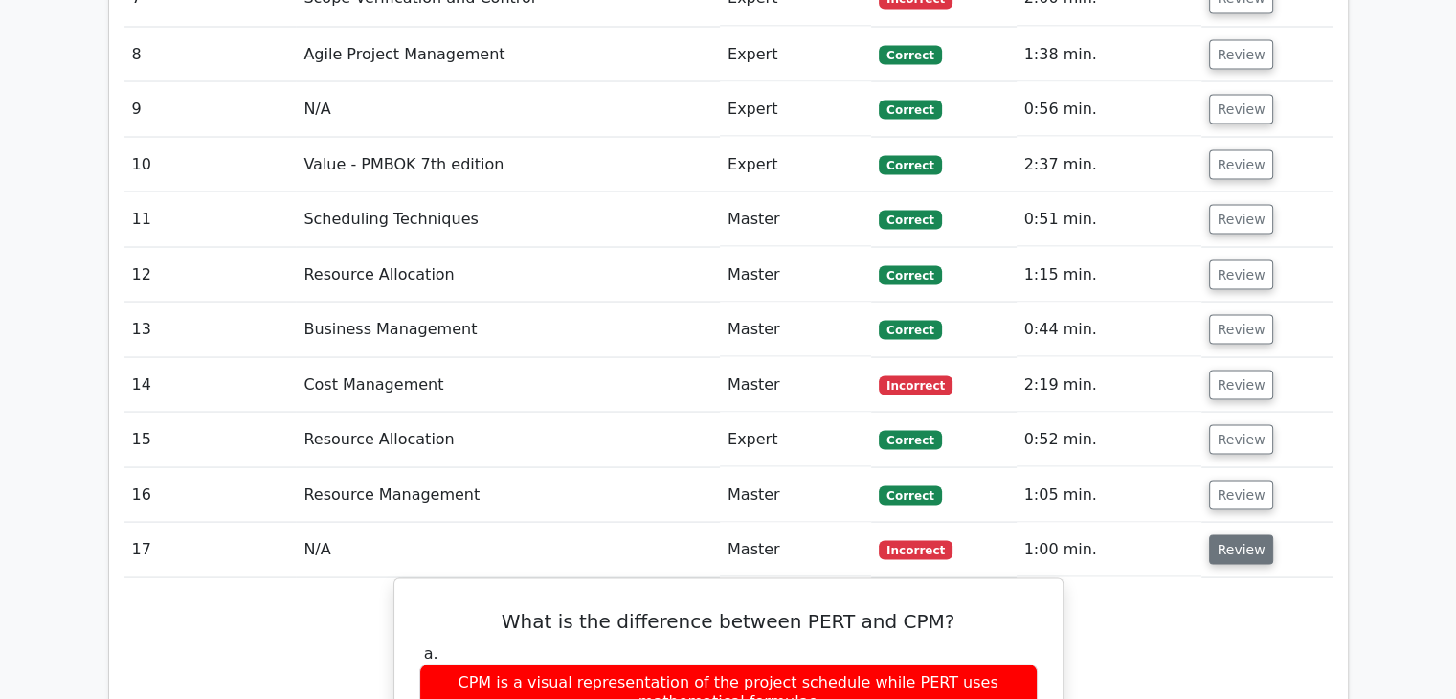
scroll to position [3574, 0]
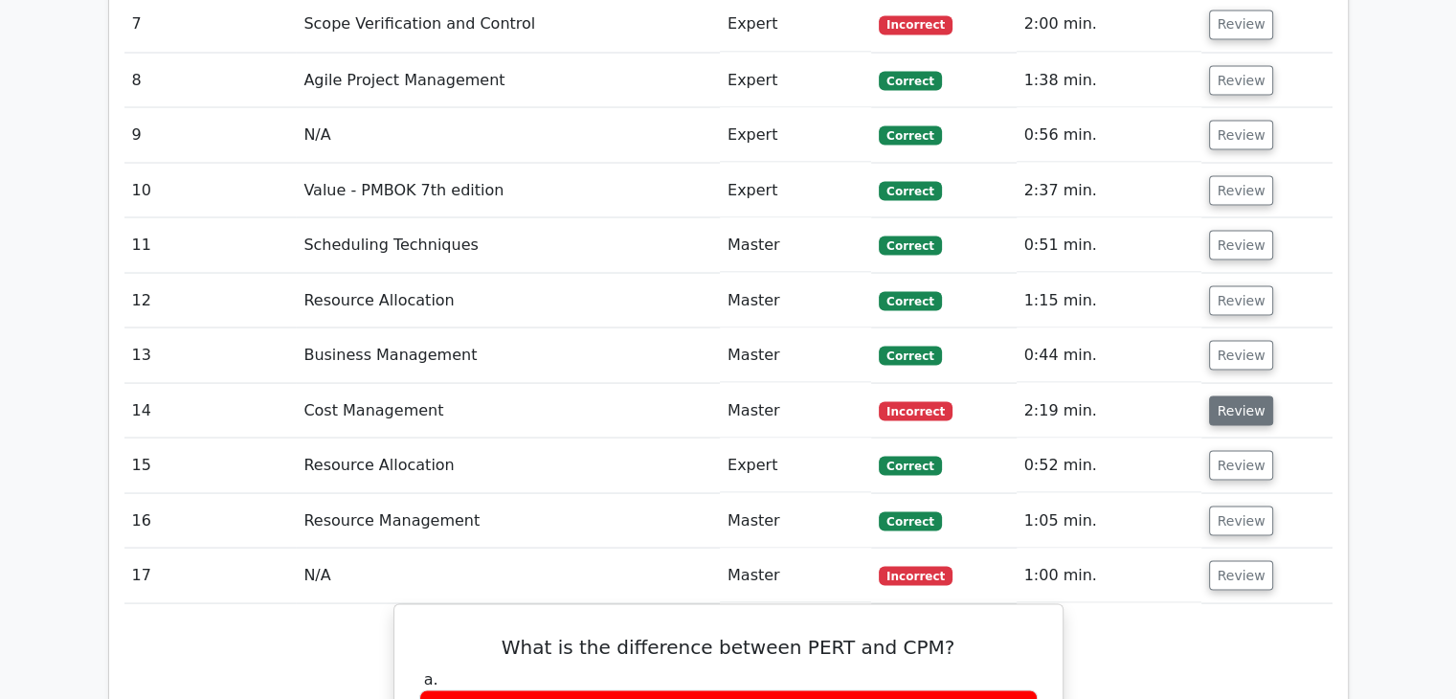
click at [1241, 395] on button "Review" at bounding box center [1241, 410] width 65 height 30
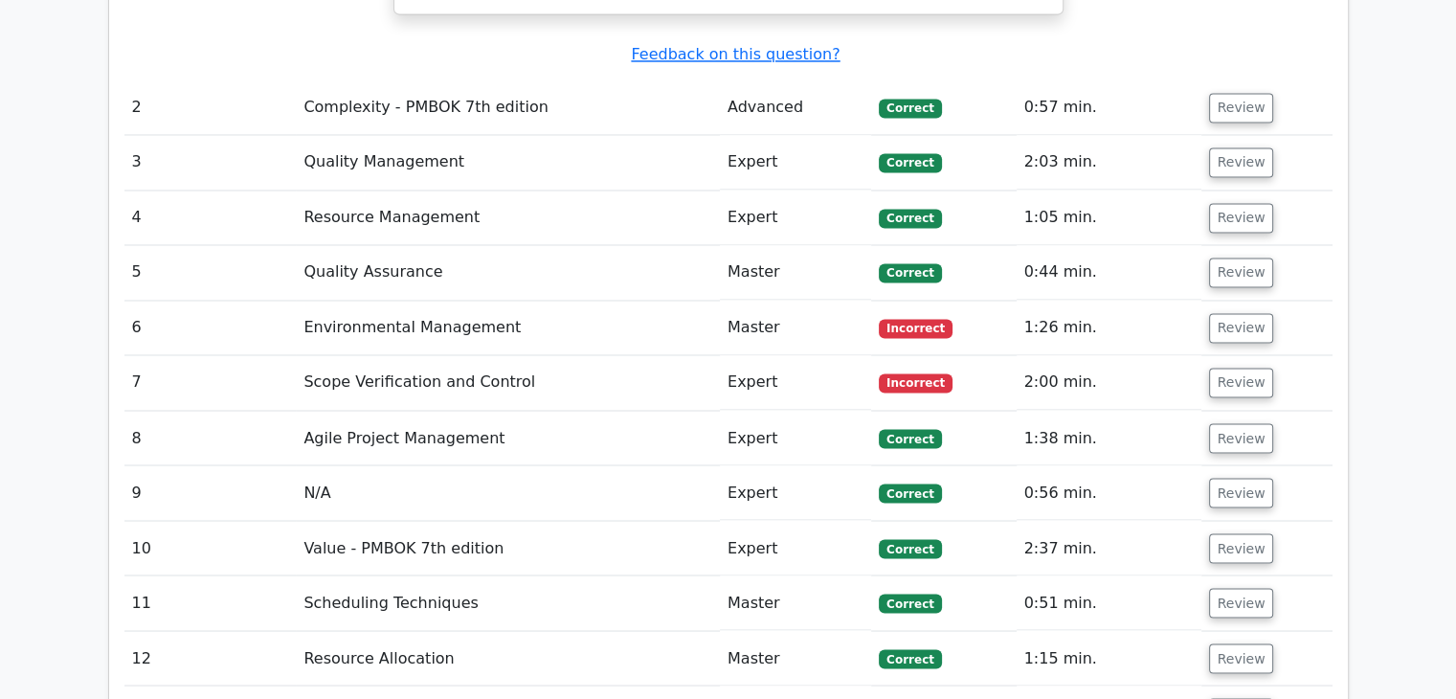
scroll to position [3191, 0]
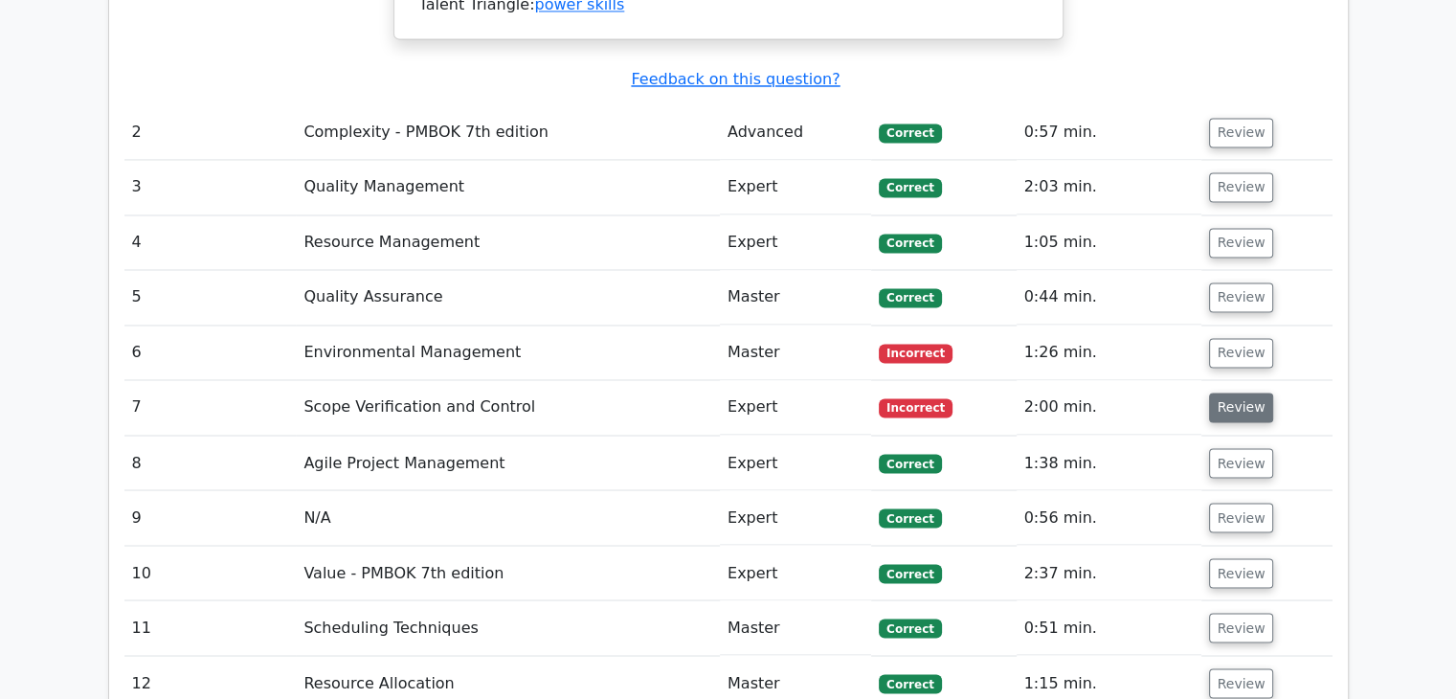
click at [1239, 392] on button "Review" at bounding box center [1241, 407] width 65 height 30
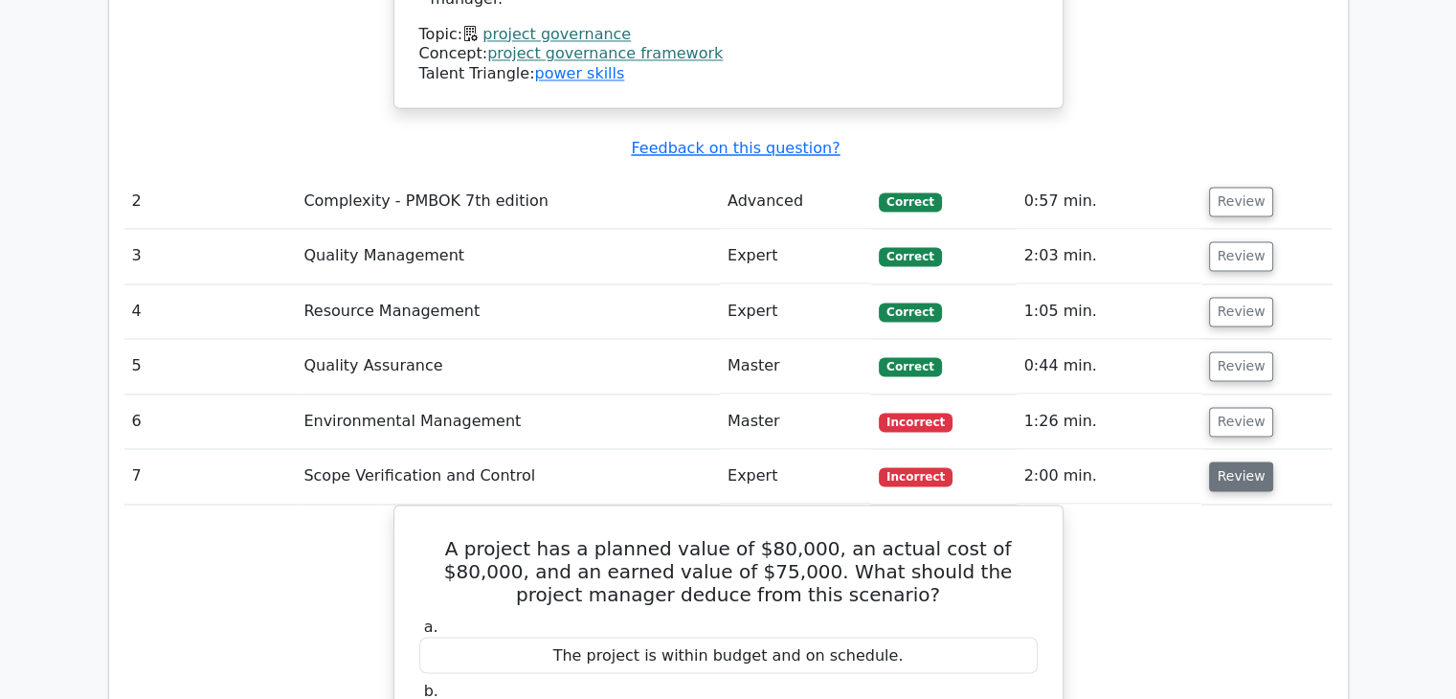
scroll to position [3063, 0]
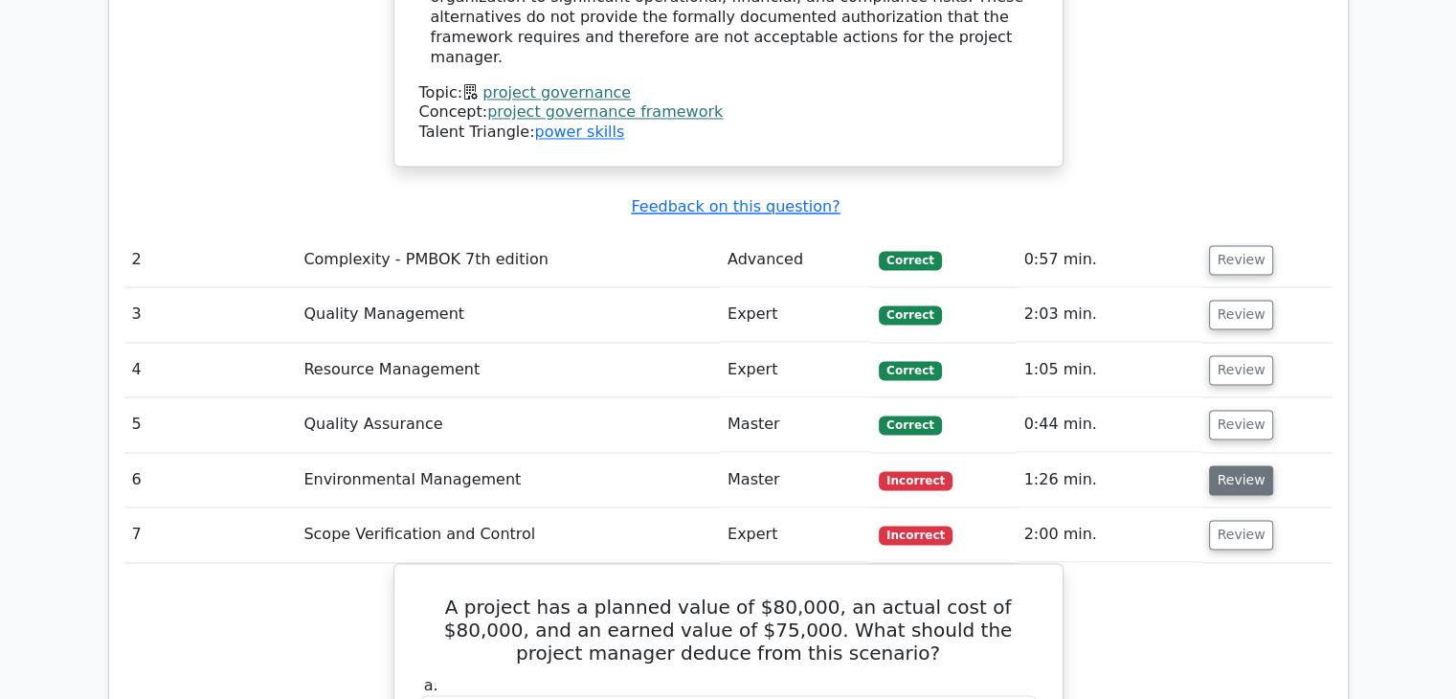
click at [1238, 465] on button "Review" at bounding box center [1241, 480] width 65 height 30
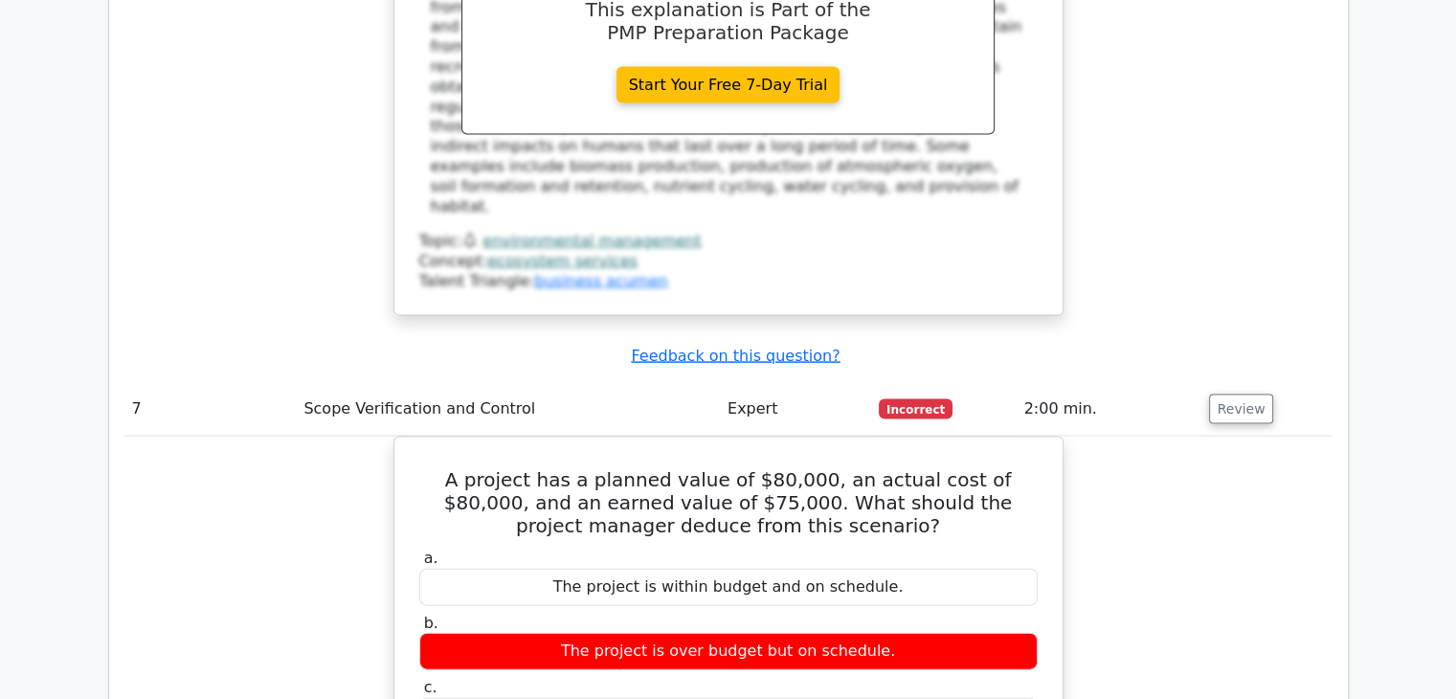
scroll to position [4116, 0]
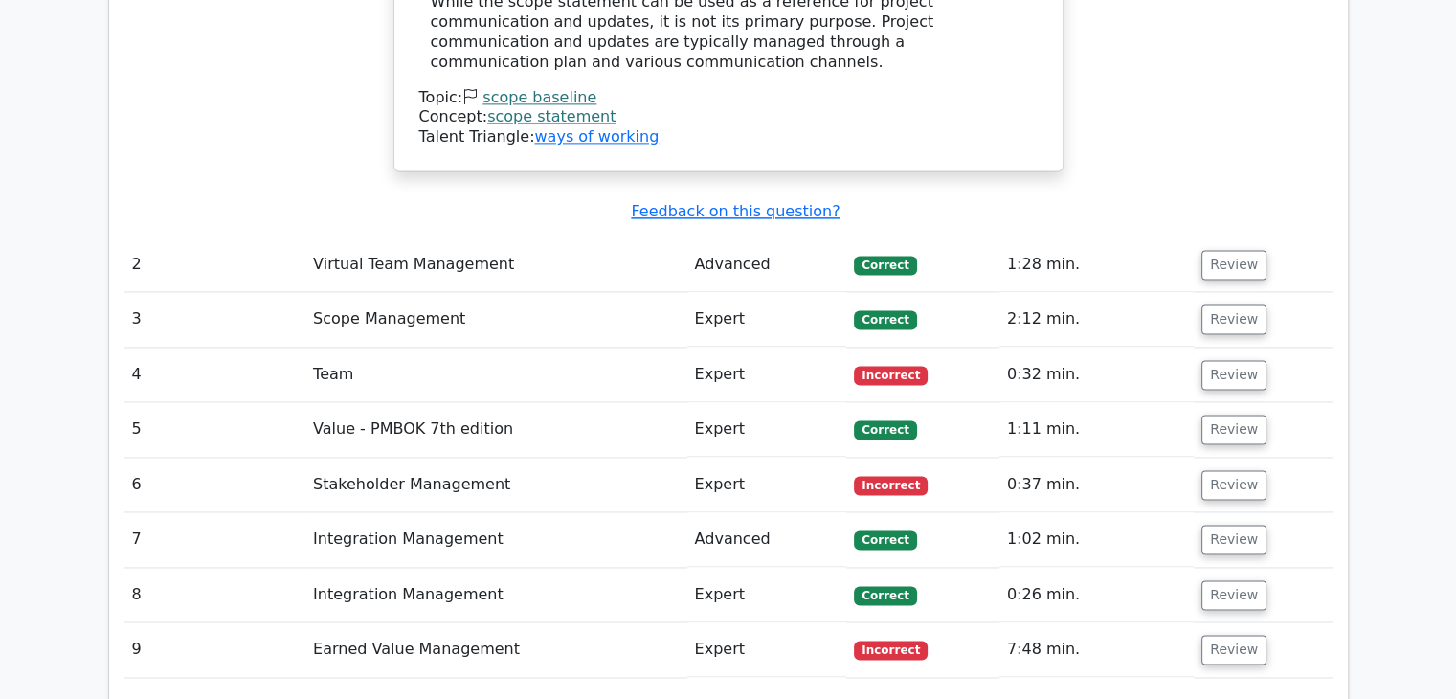
scroll to position [2680, 0]
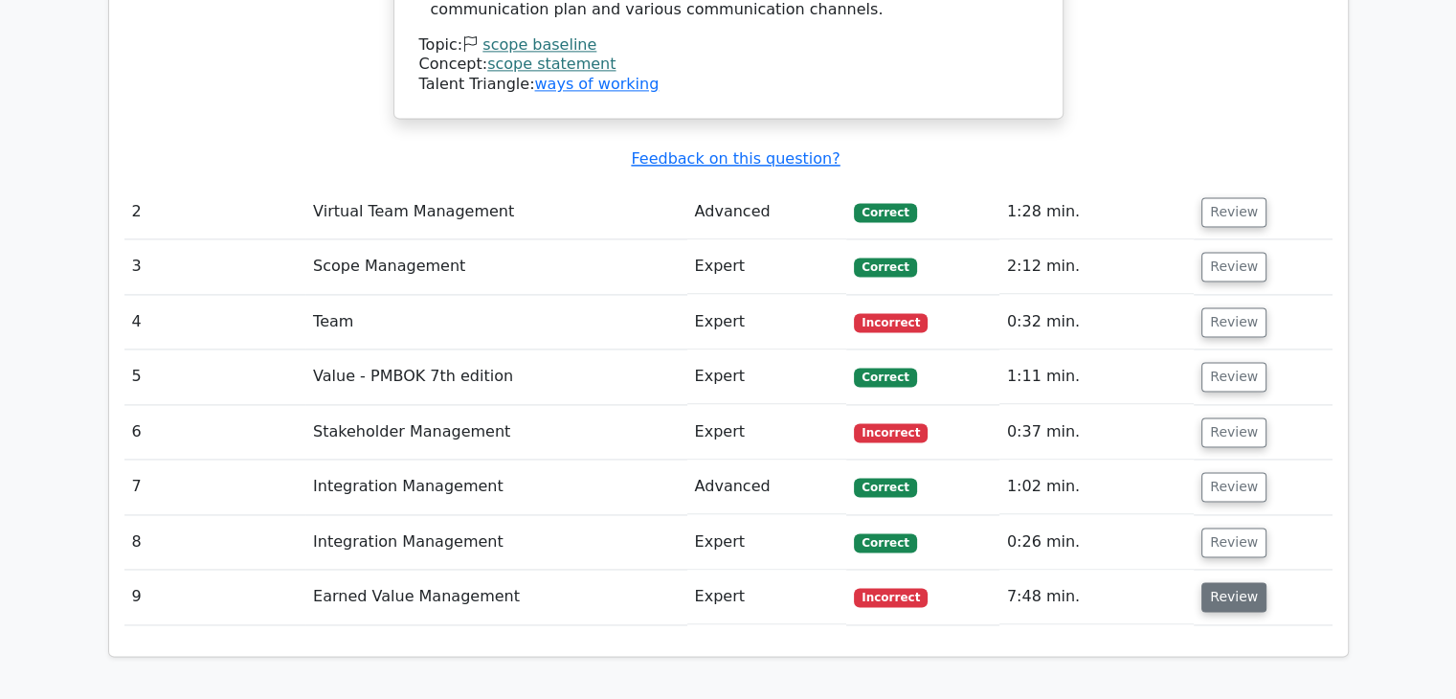
click at [1237, 582] on button "Review" at bounding box center [1233, 597] width 65 height 30
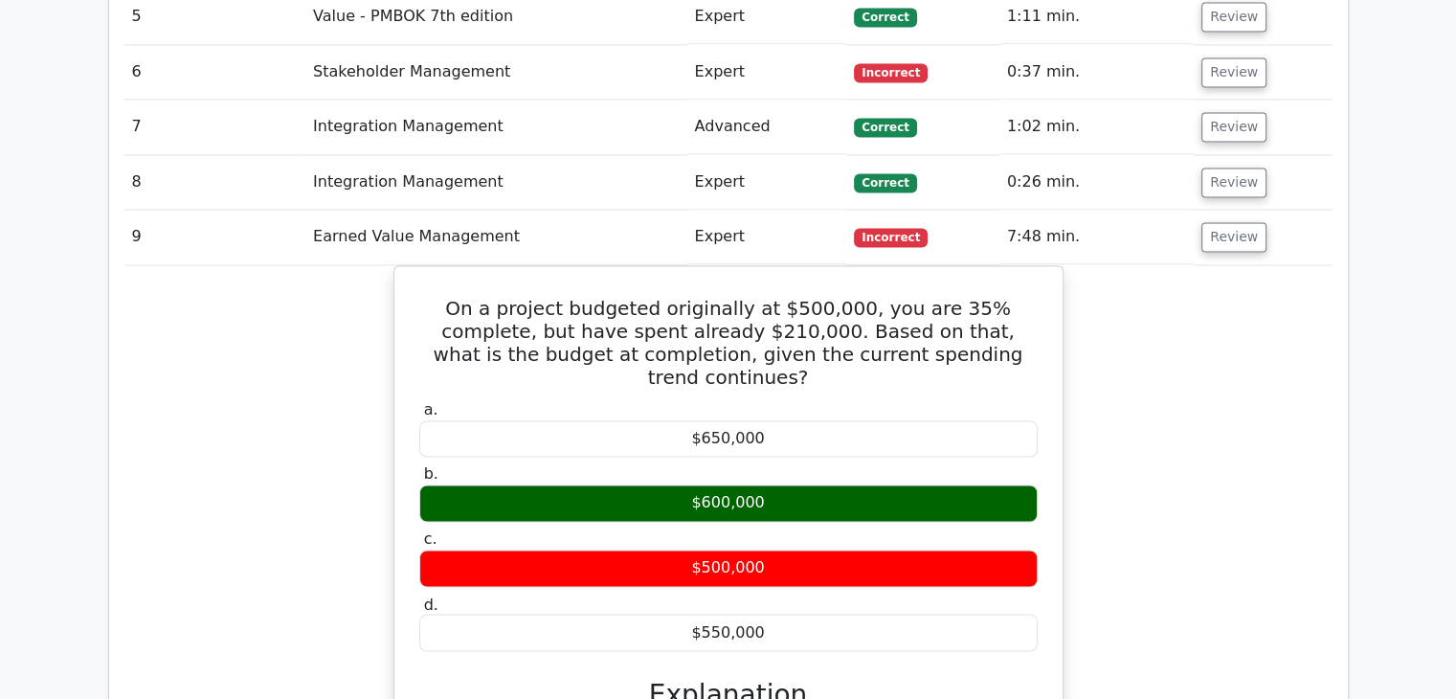
scroll to position [2872, 0]
